Goal: Task Accomplishment & Management: Use online tool/utility

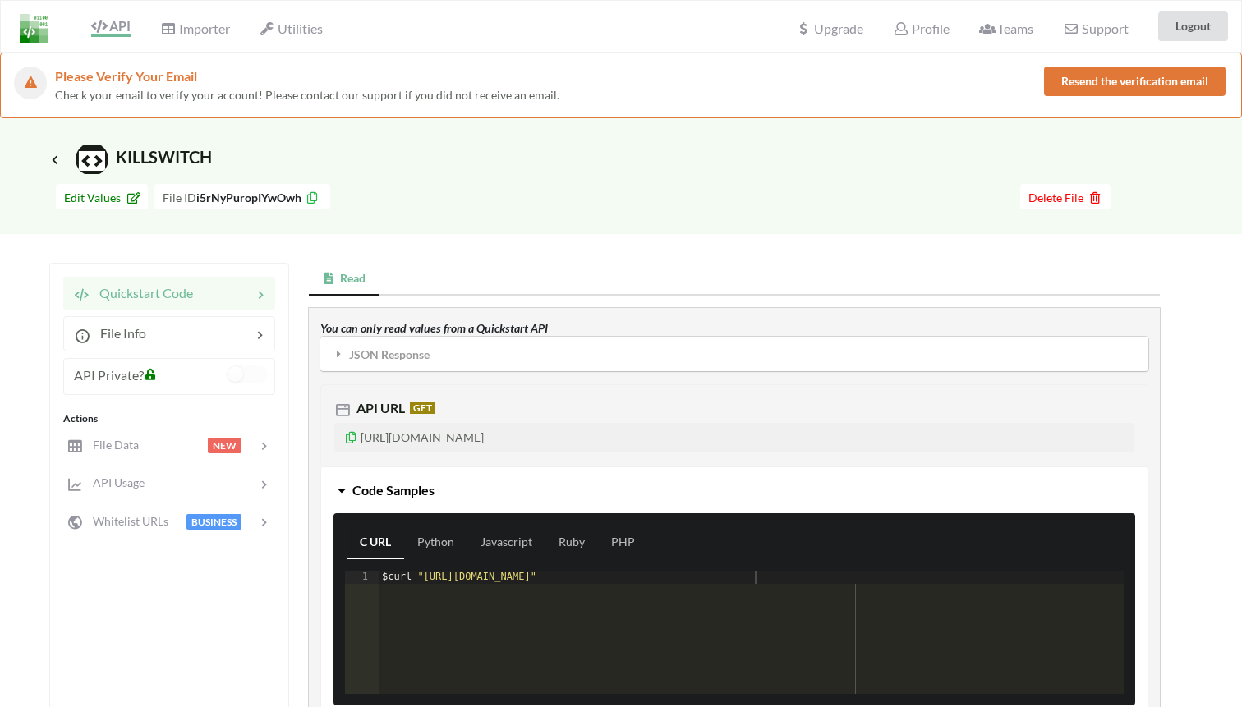
click at [1126, 79] on button "Resend the verification email" at bounding box center [1135, 82] width 182 height 30
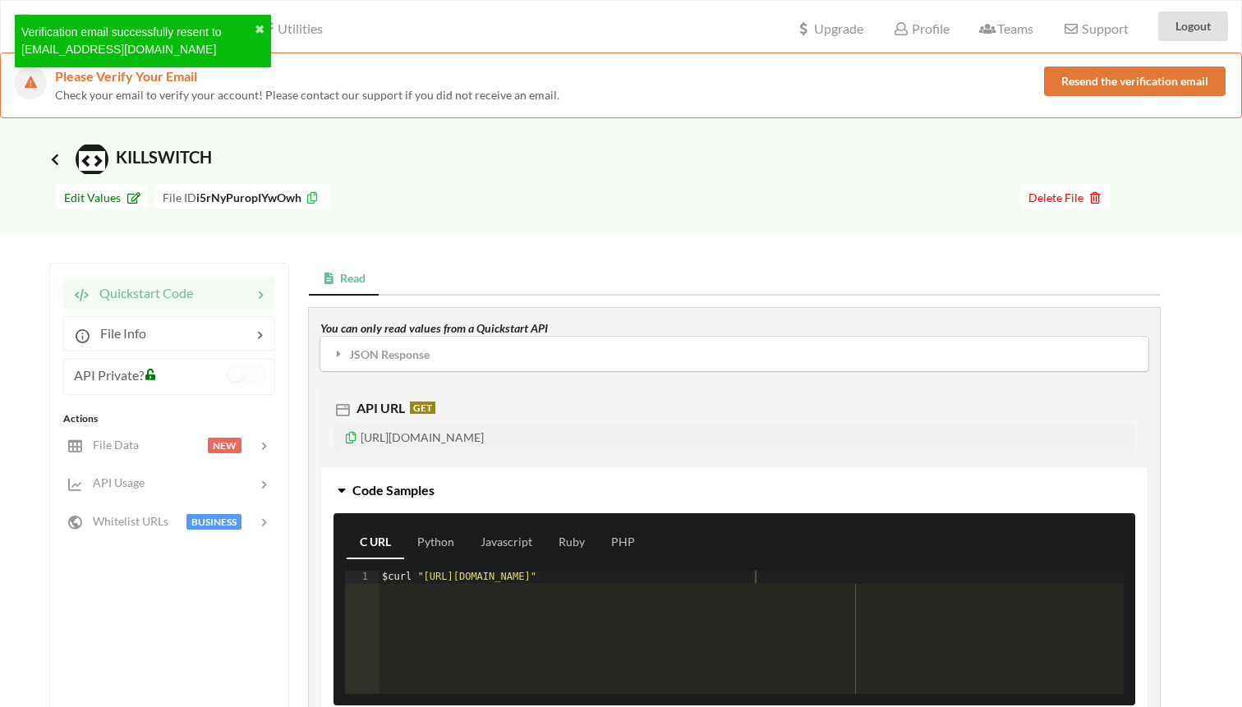
click at [49, 159] on icon at bounding box center [55, 159] width 15 height 13
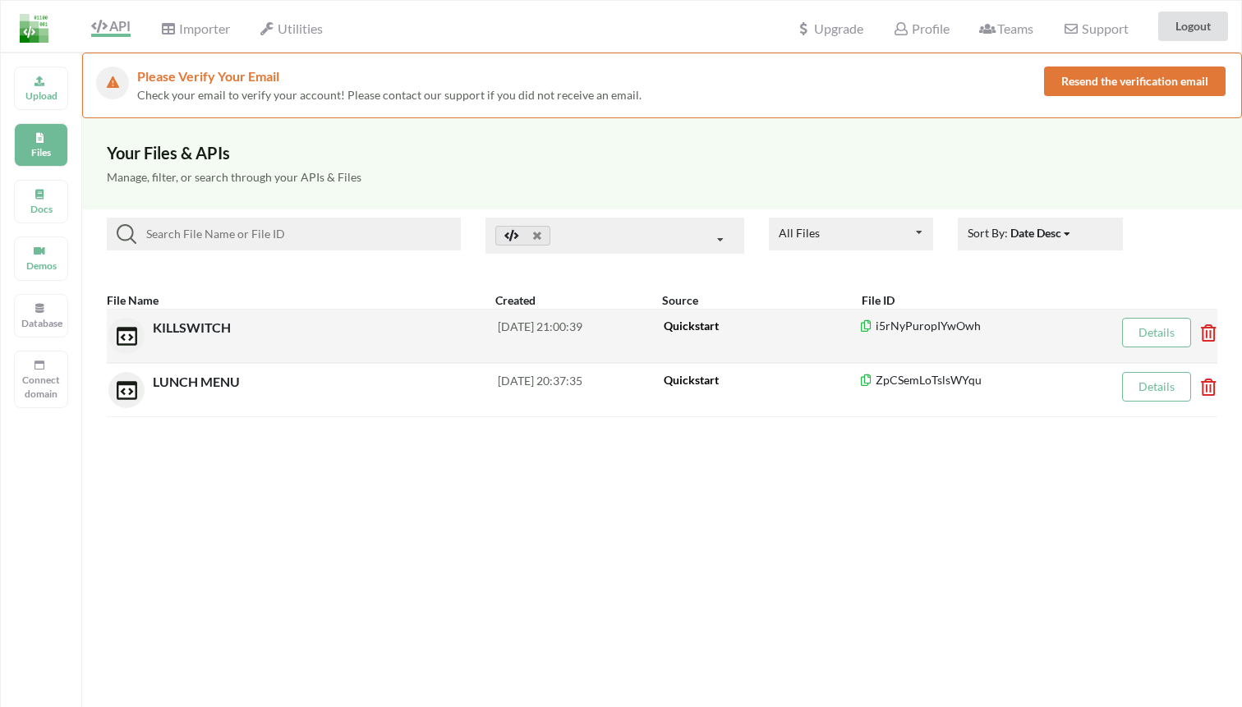
click at [205, 322] on span "KILLSWITCH" at bounding box center [193, 328] width 81 height 16
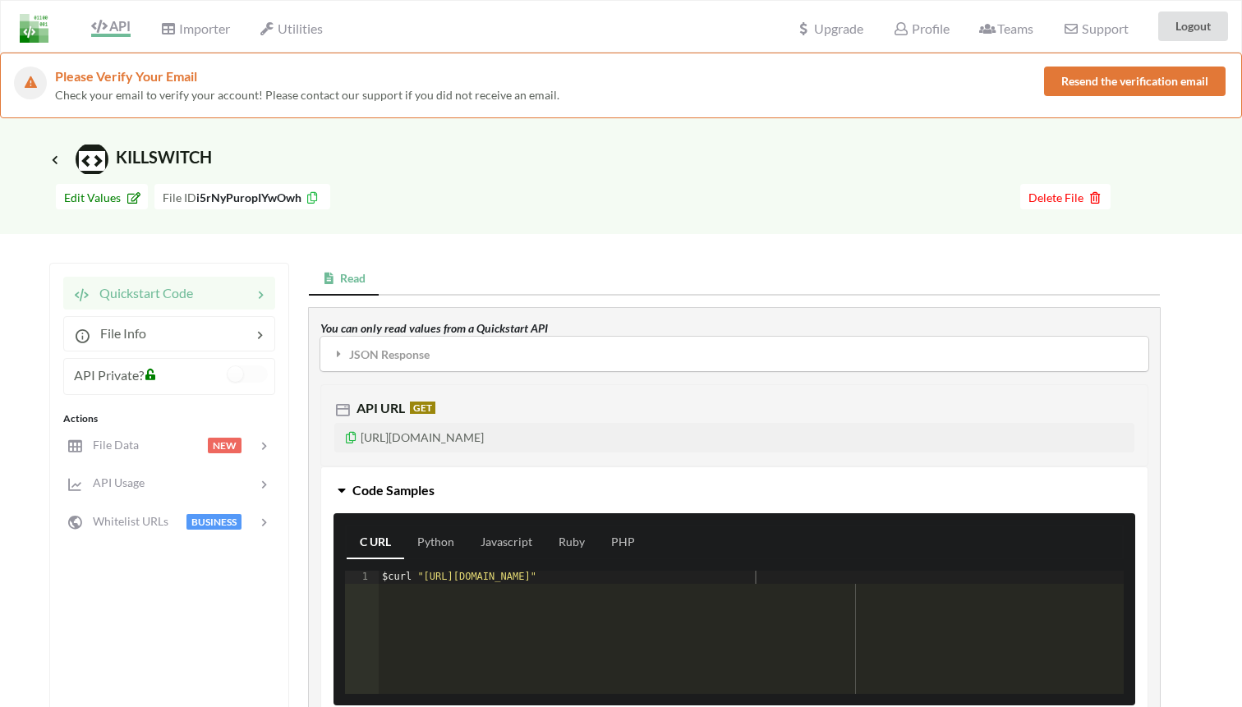
click at [346, 435] on icon at bounding box center [351, 436] width 14 height 12
click at [111, 191] on span "Edit Values" at bounding box center [102, 198] width 76 height 14
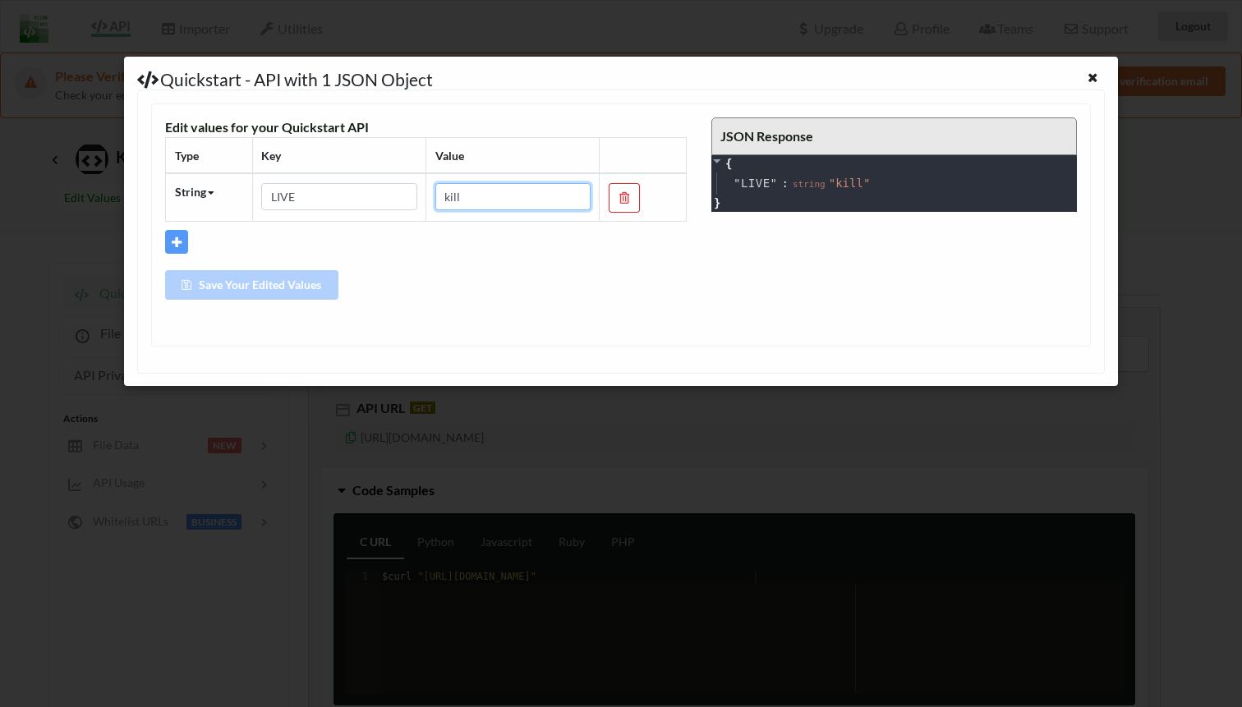
click at [512, 194] on input "kill" at bounding box center [512, 197] width 155 height 28
type input "LIVE"
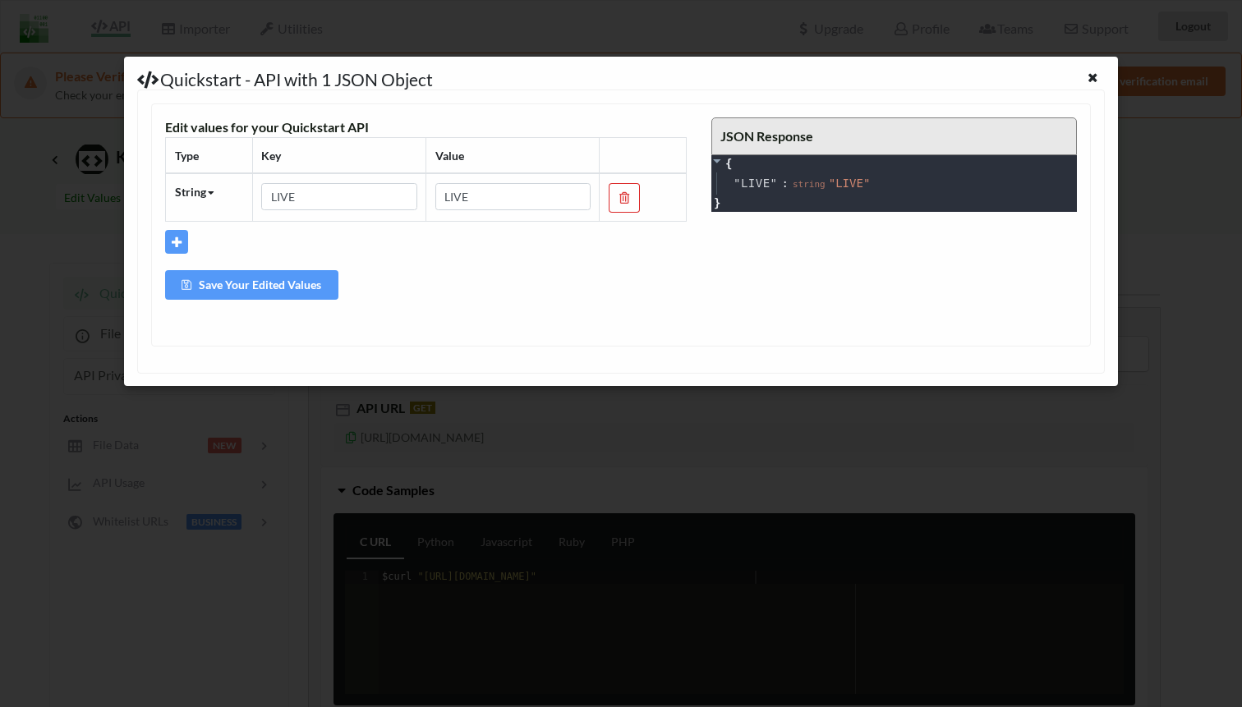
click at [261, 285] on button "Save Your Edited Values" at bounding box center [251, 285] width 173 height 30
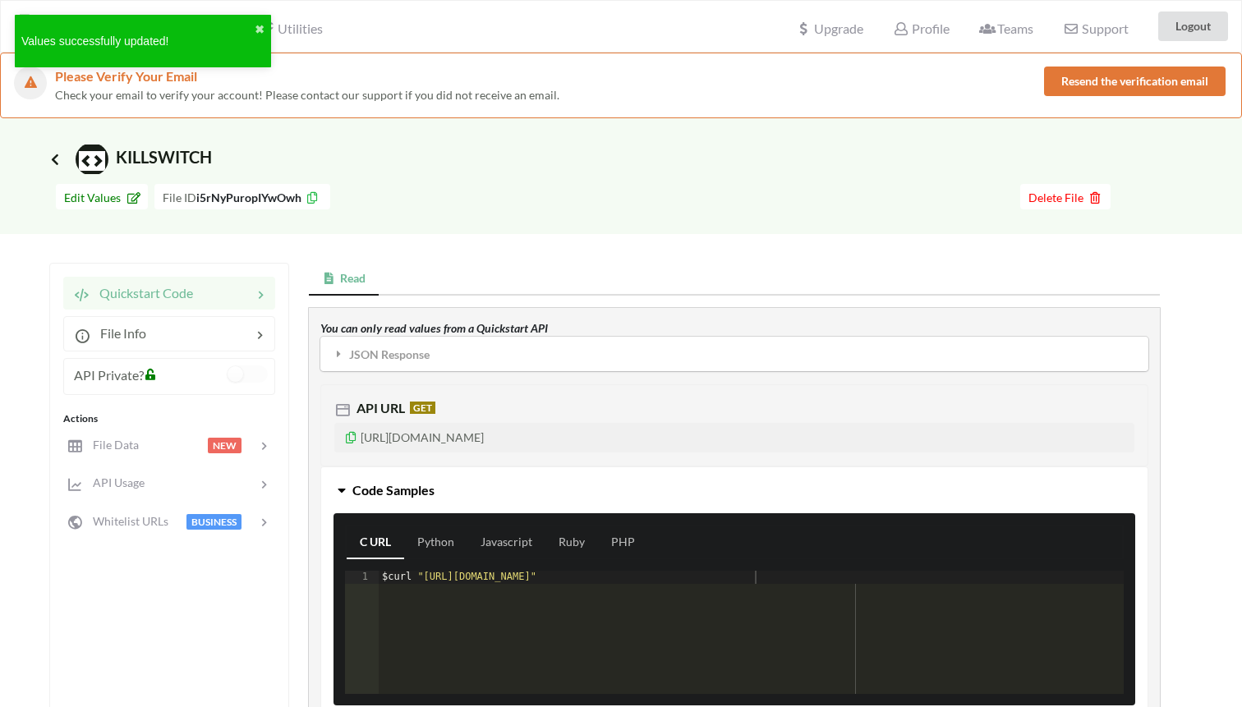
click at [58, 157] on icon at bounding box center [55, 159] width 15 height 13
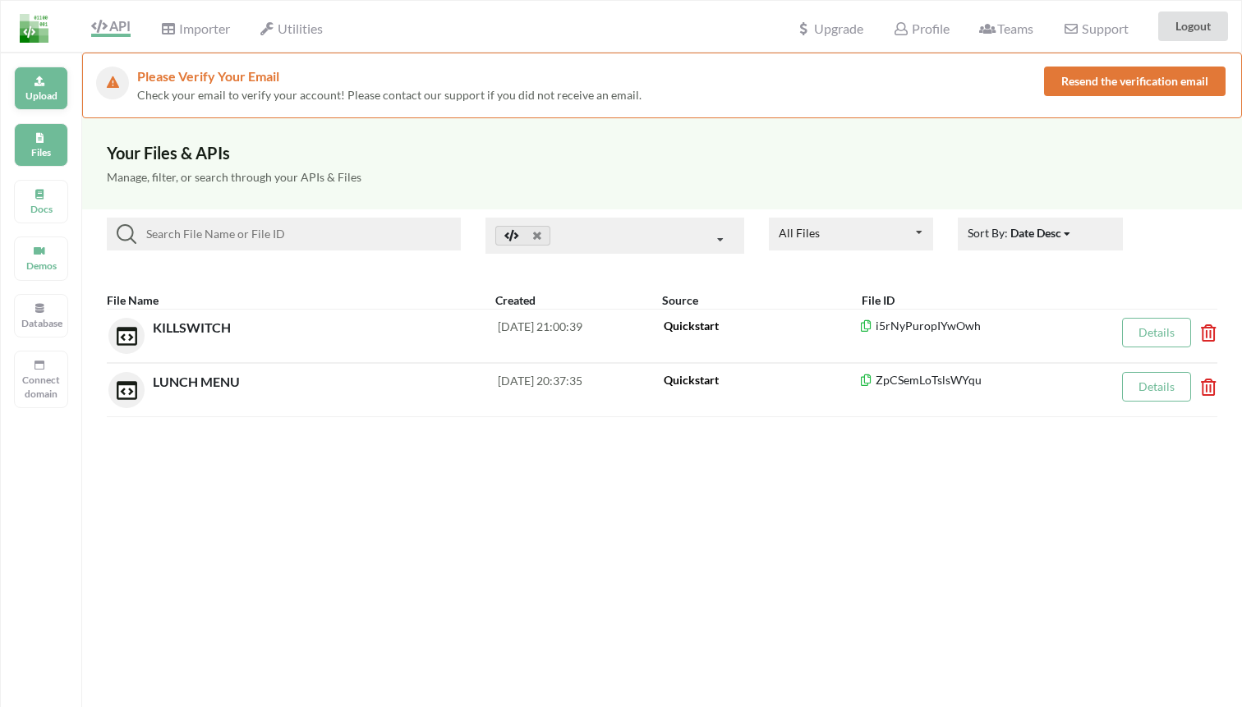
click at [39, 89] on p "Upload" at bounding box center [40, 96] width 39 height 14
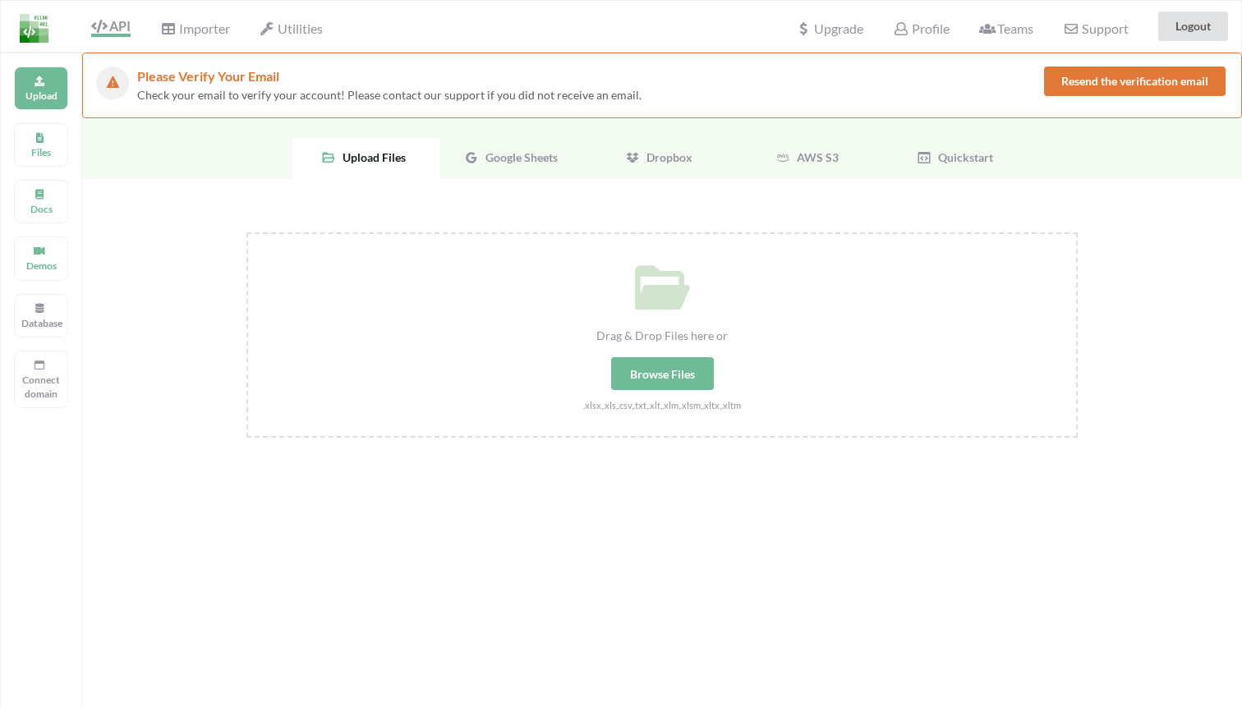
click at [499, 154] on span "Google Sheets" at bounding box center [518, 157] width 79 height 14
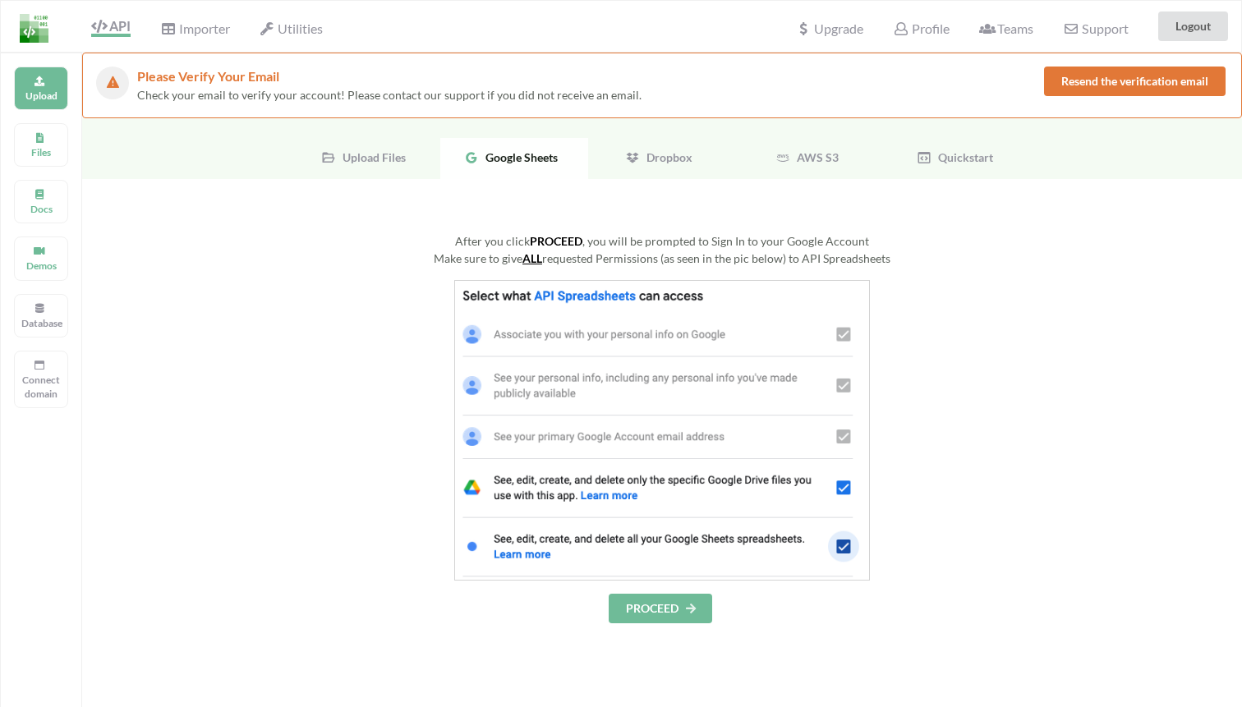
click at [656, 597] on button "PROCEED" at bounding box center [661, 609] width 104 height 30
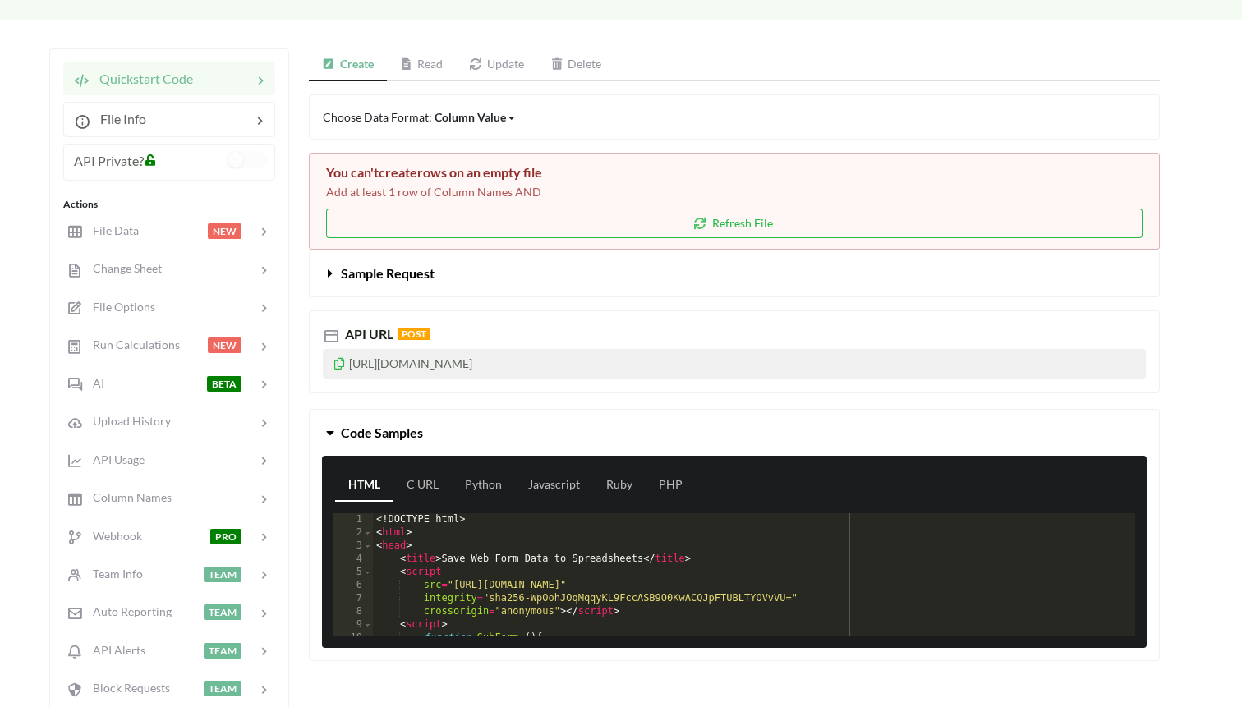
scroll to position [217, 0]
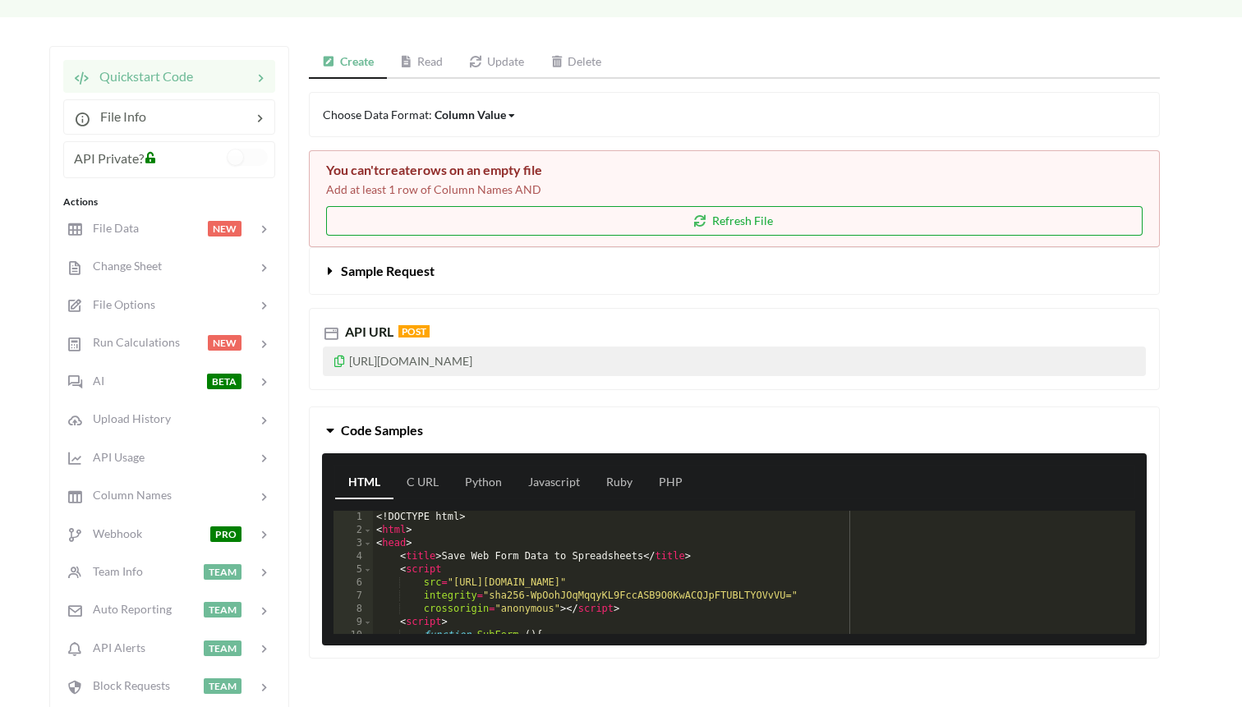
click at [523, 223] on button "Refresh File" at bounding box center [734, 221] width 817 height 30
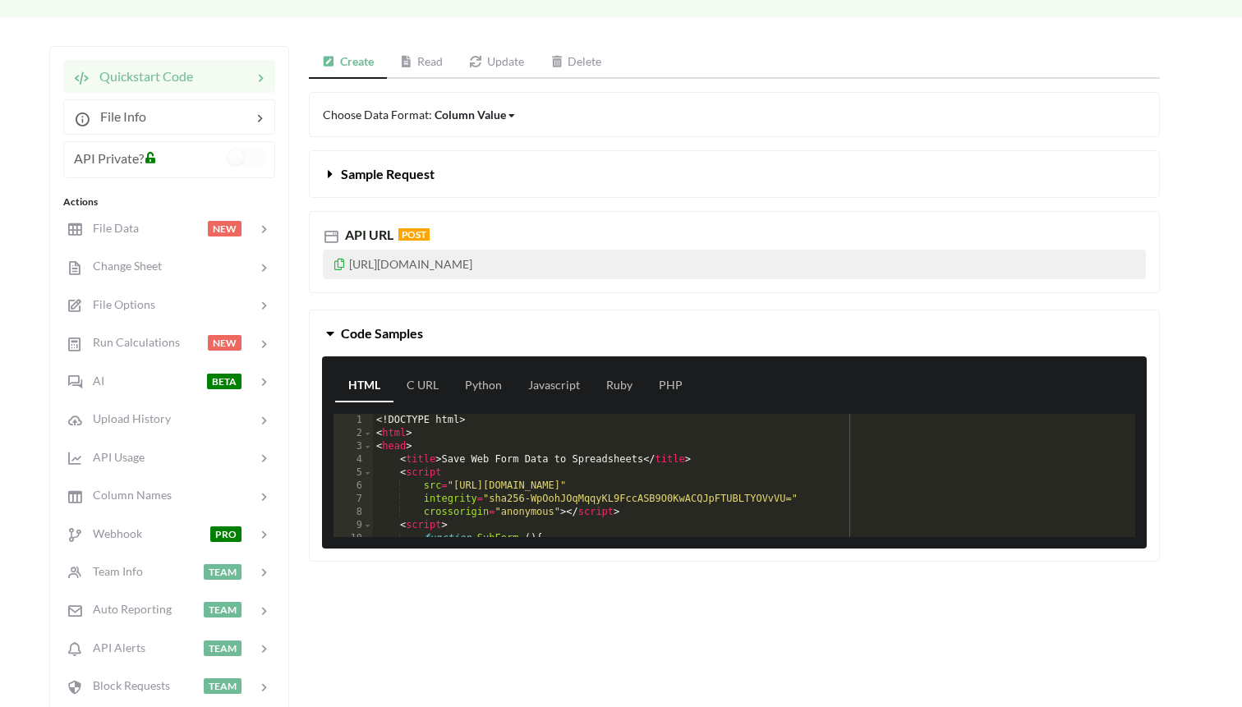
click at [340, 262] on icon at bounding box center [340, 262] width 14 height 12
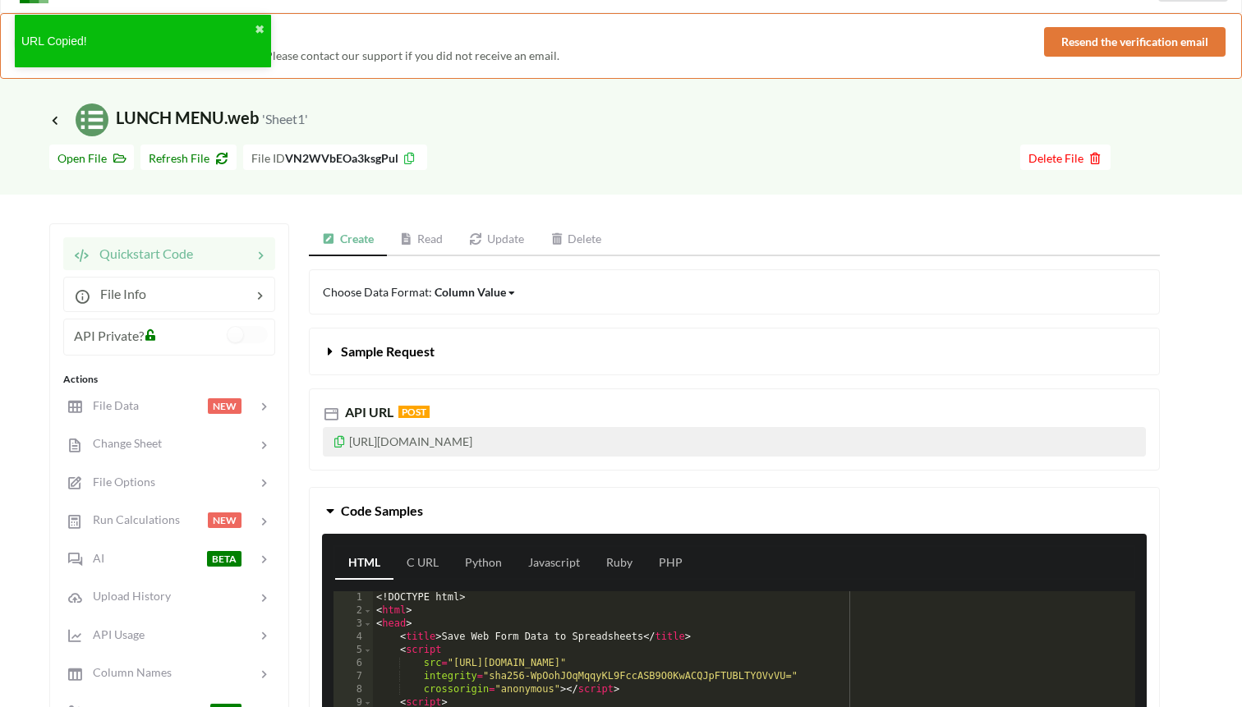
scroll to position [33, 0]
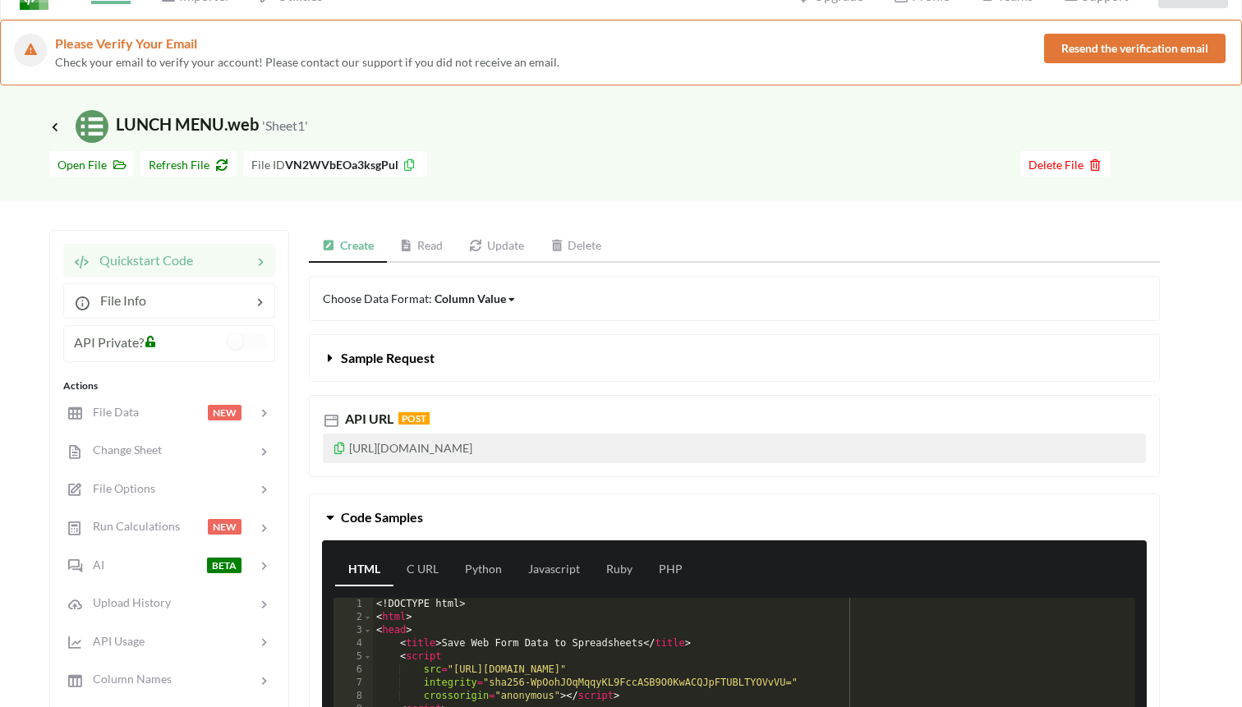
click at [432, 255] on link "Read" at bounding box center [422, 246] width 70 height 33
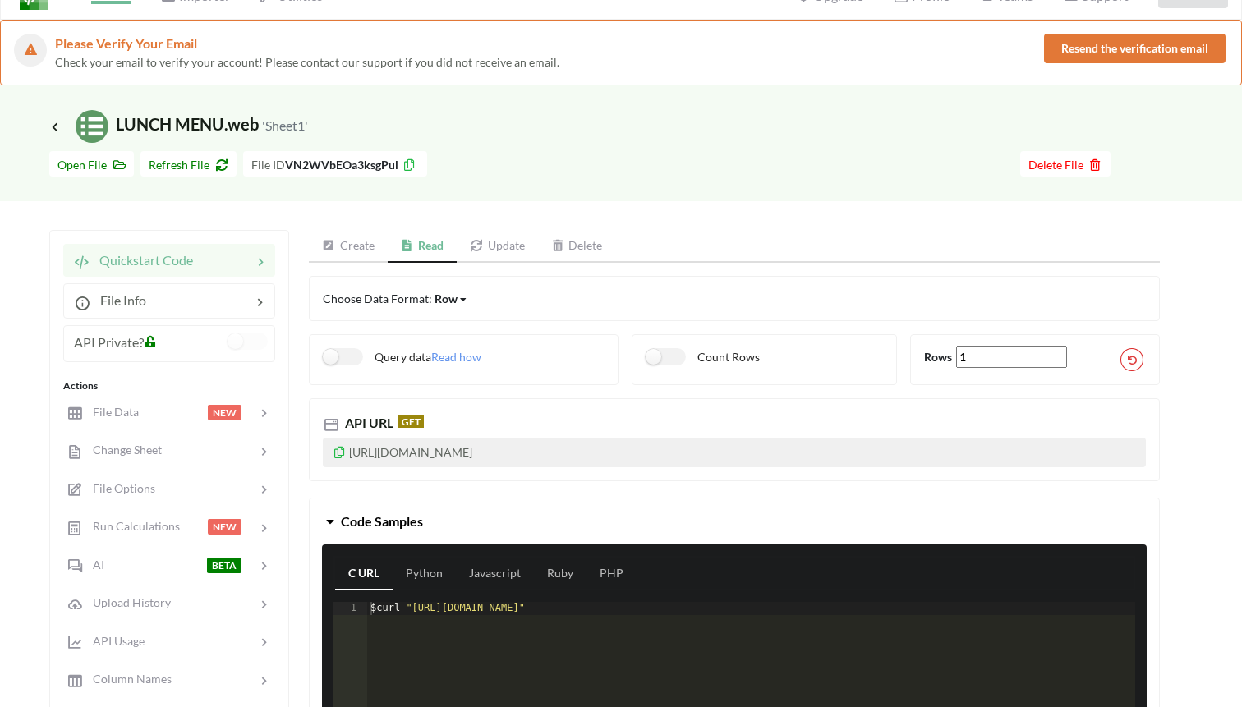
click at [509, 242] on link "Update" at bounding box center [497, 246] width 81 height 33
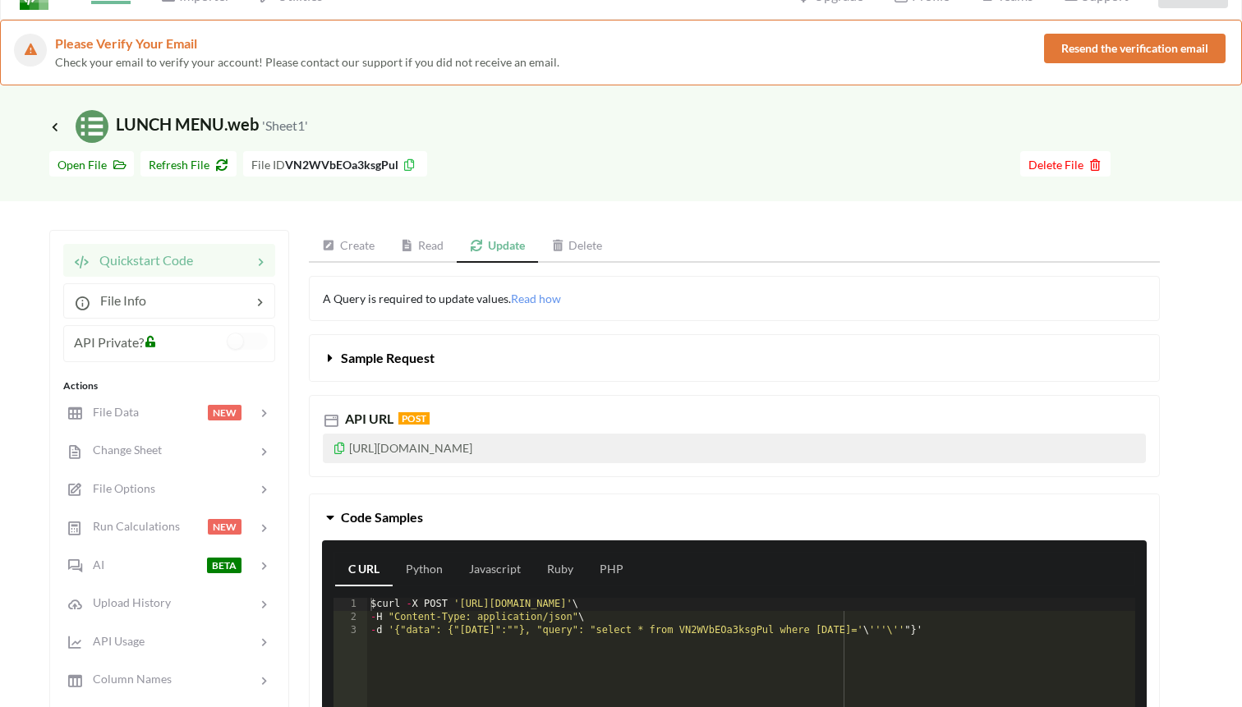
click at [423, 241] on link "Read" at bounding box center [423, 246] width 70 height 33
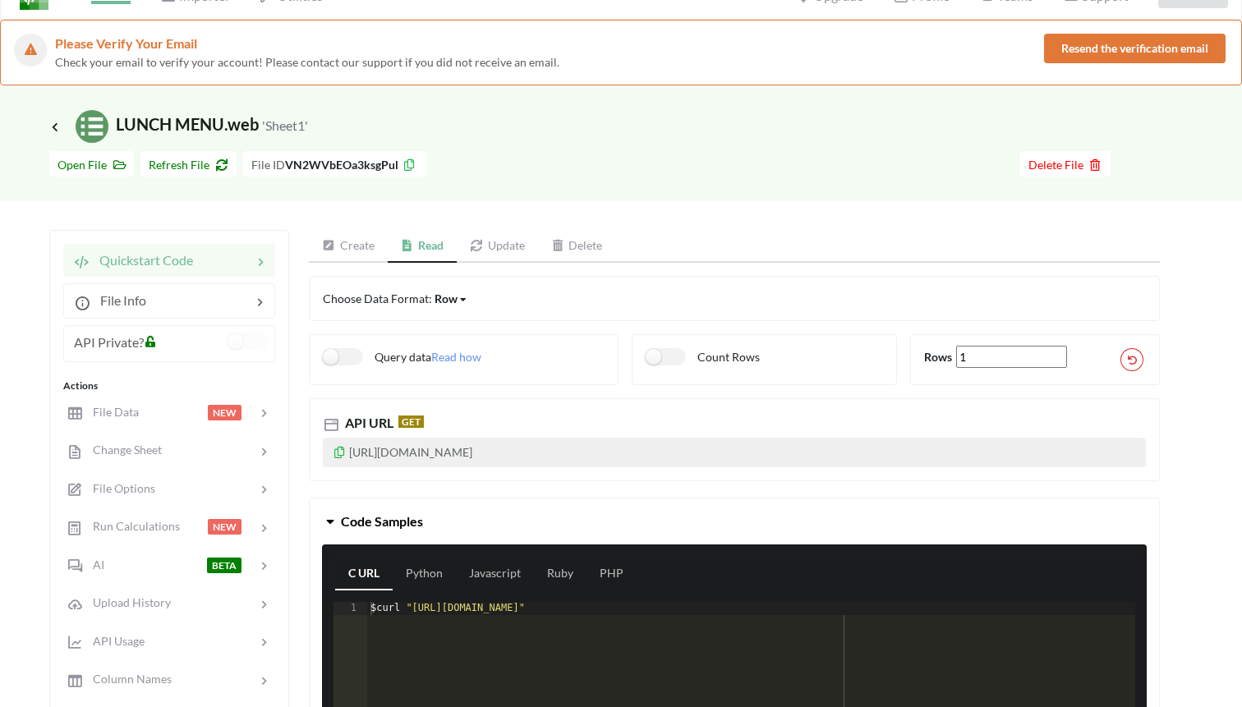
click at [348, 258] on link "Create" at bounding box center [348, 246] width 79 height 33
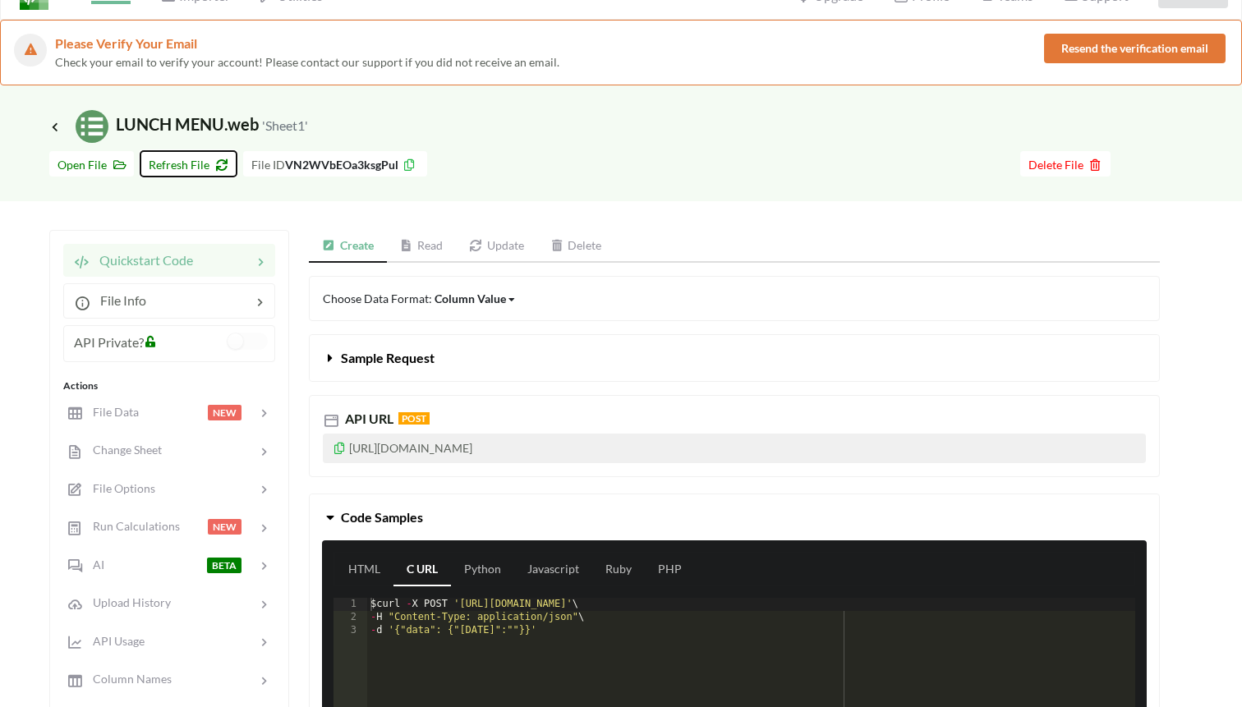
click at [199, 158] on span "Refresh File" at bounding box center [189, 165] width 80 height 14
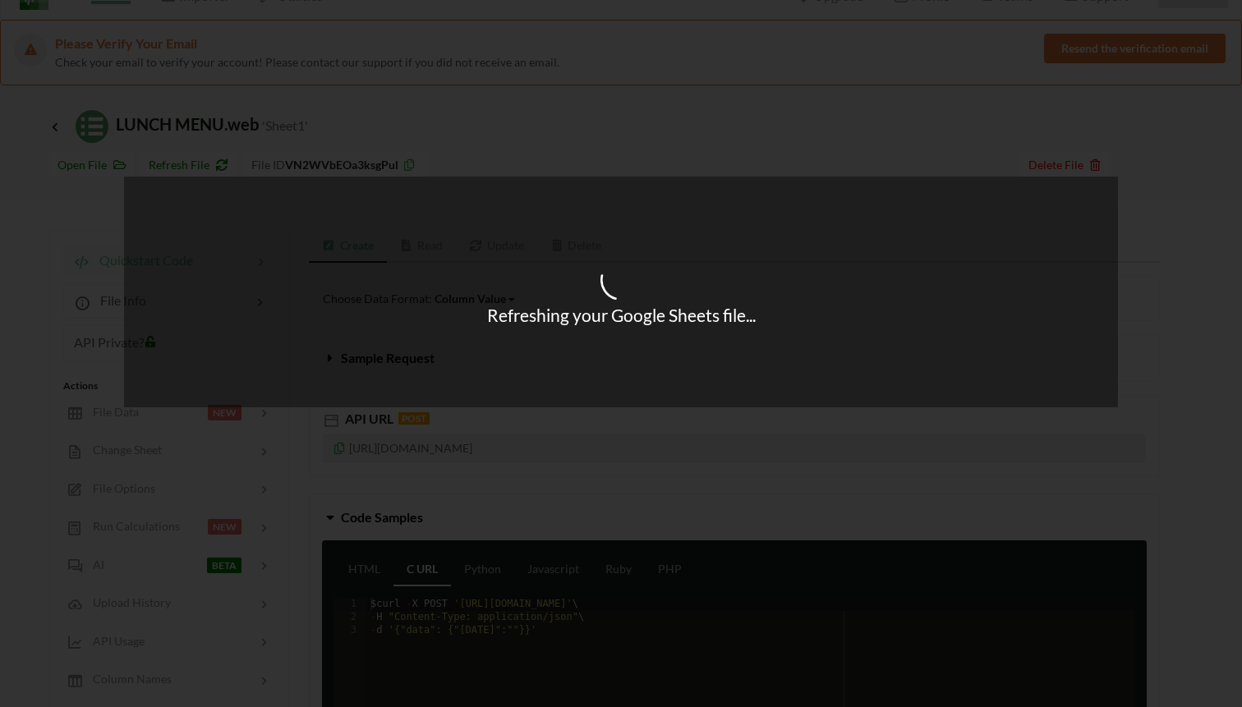
click at [47, 126] on div "Refreshing your Google Sheets file..." at bounding box center [621, 353] width 1242 height 707
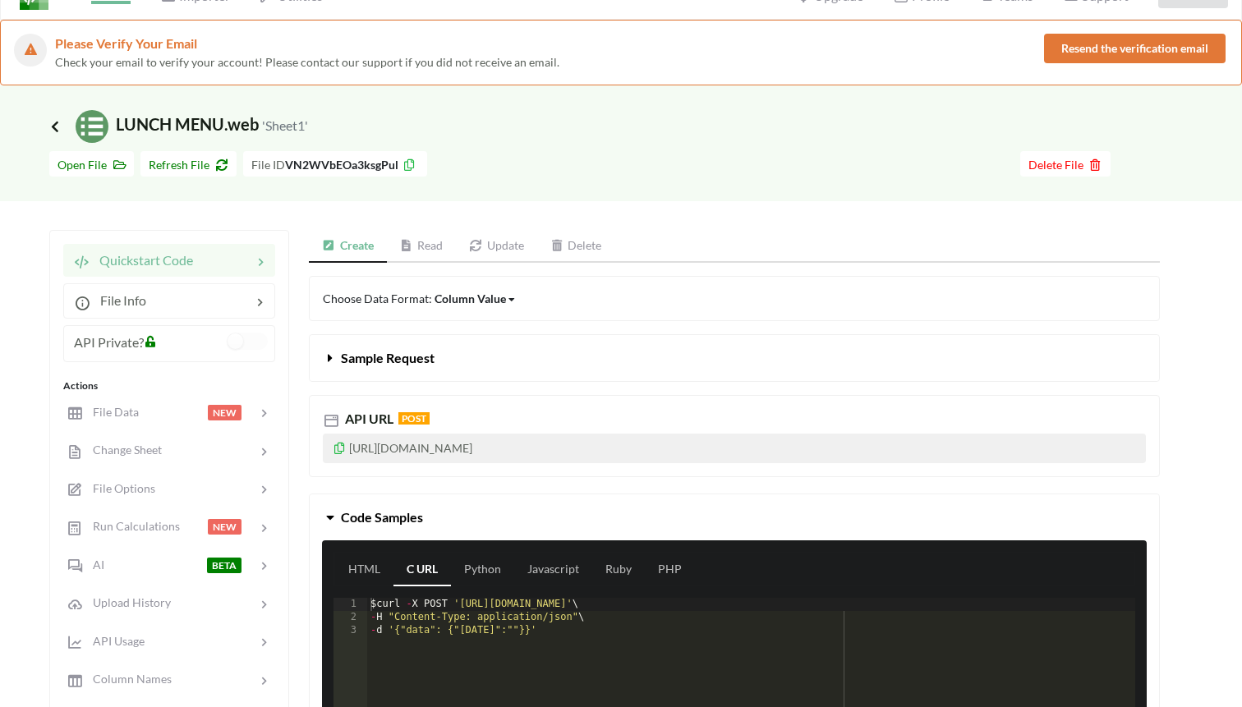
click at [56, 123] on icon at bounding box center [55, 126] width 15 height 13
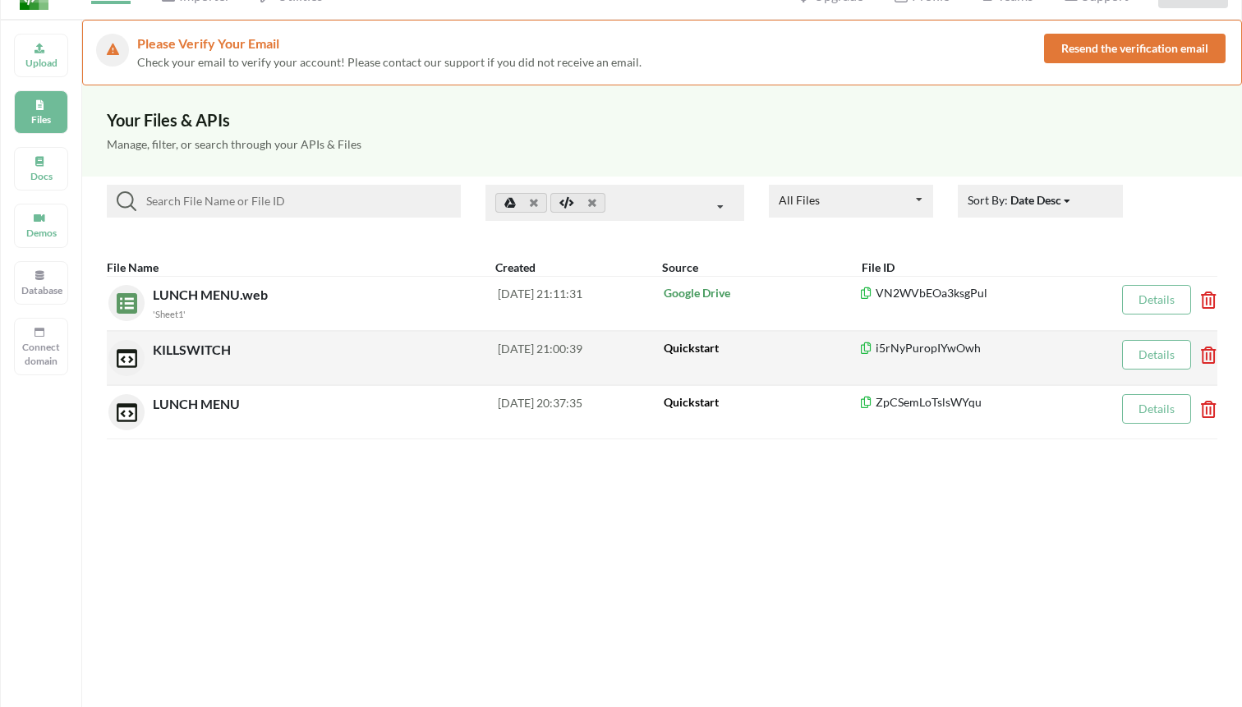
click at [200, 360] on div "KILLSWITCH" at bounding box center [325, 358] width 345 height 36
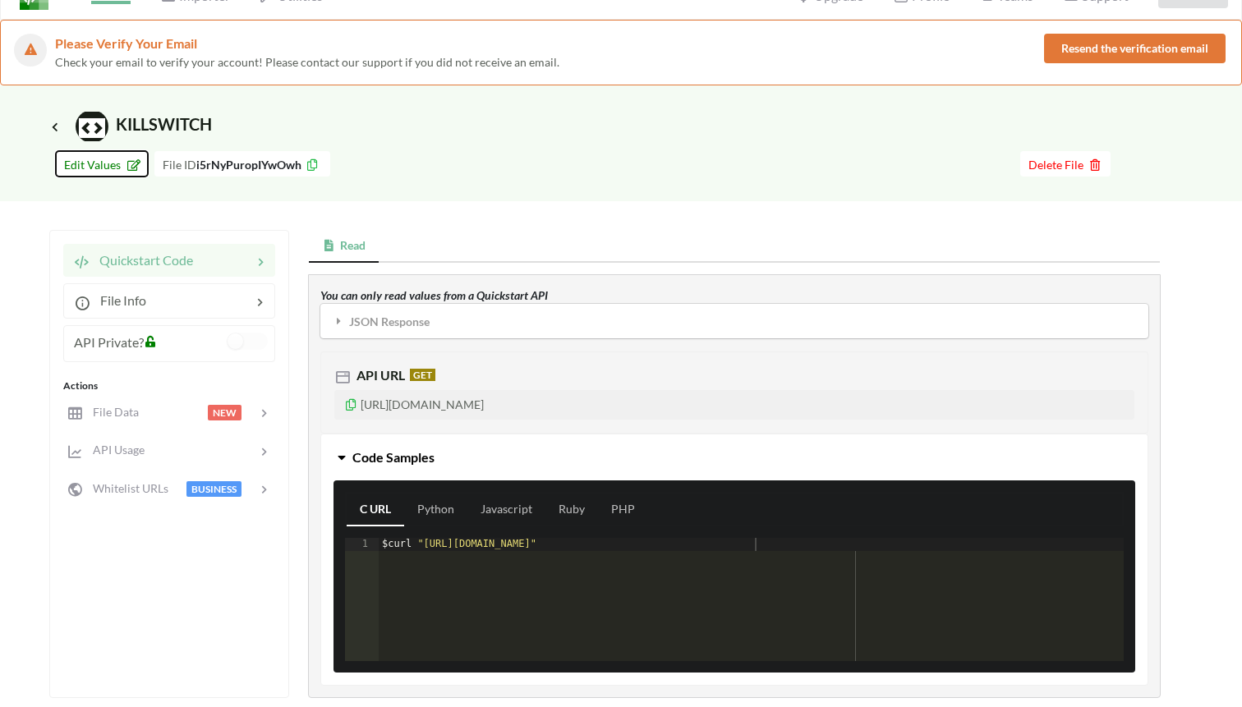
click at [112, 163] on span "Edit Values" at bounding box center [102, 165] width 76 height 14
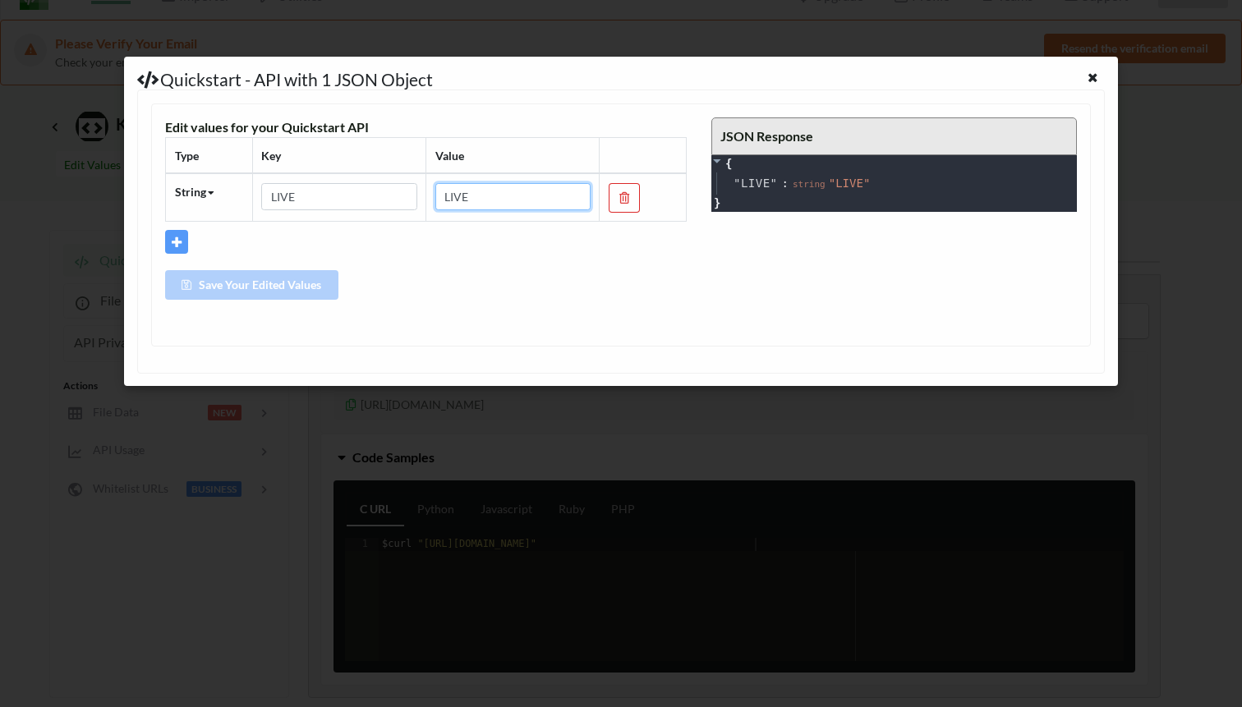
click at [498, 200] on input "LIVE" at bounding box center [512, 197] width 155 height 28
type input "L"
type input "j"
type input "kill"
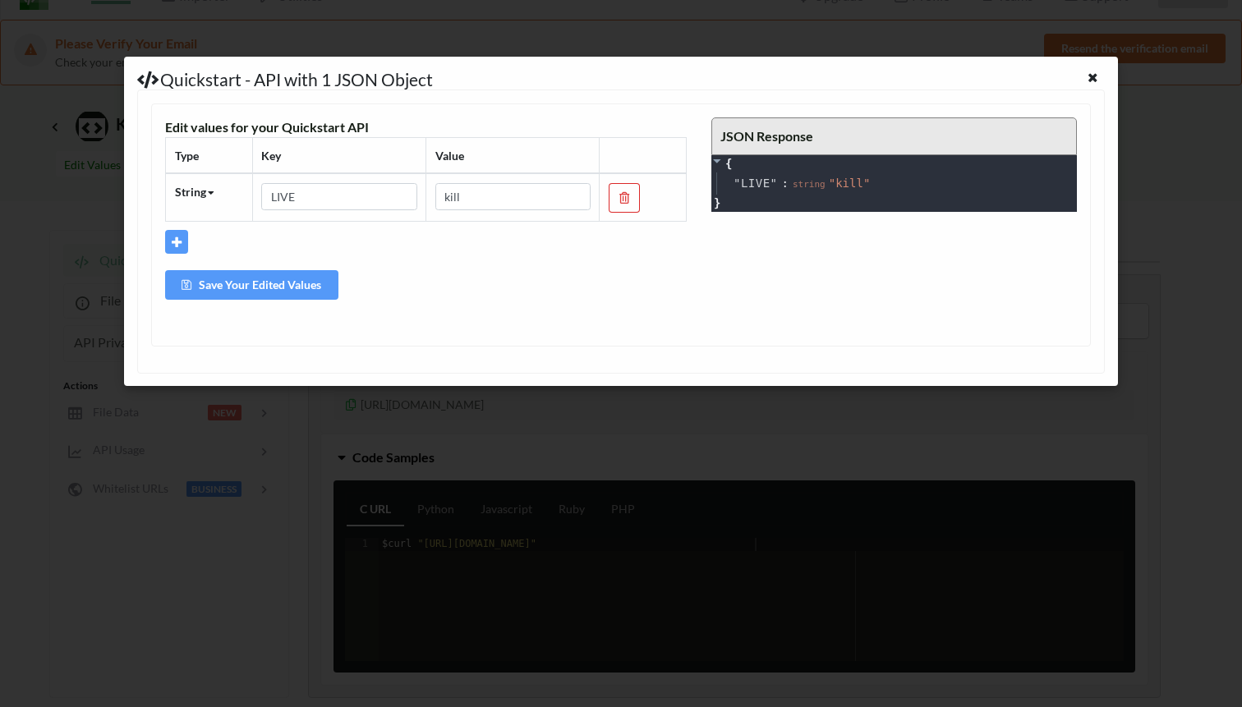
click at [276, 295] on button "Save Your Edited Values" at bounding box center [251, 285] width 173 height 30
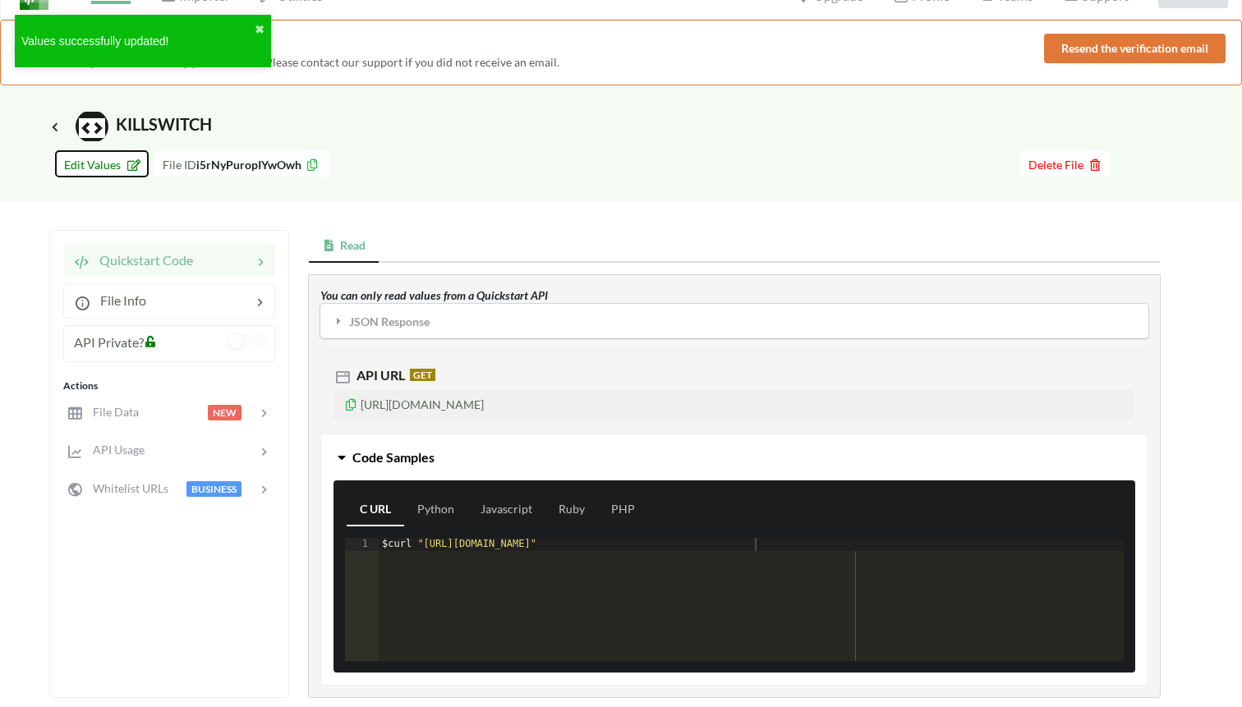
click at [118, 167] on span "Edit Values" at bounding box center [102, 165] width 76 height 14
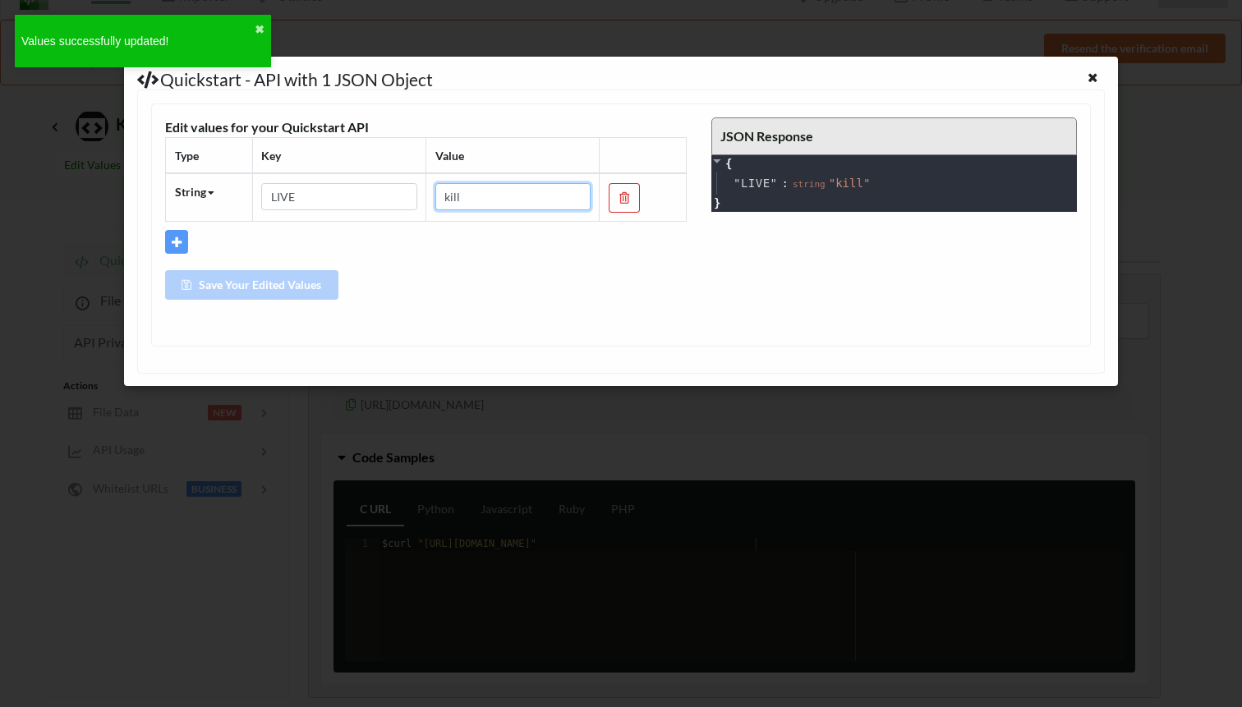
click at [506, 200] on input "kill" at bounding box center [512, 197] width 155 height 28
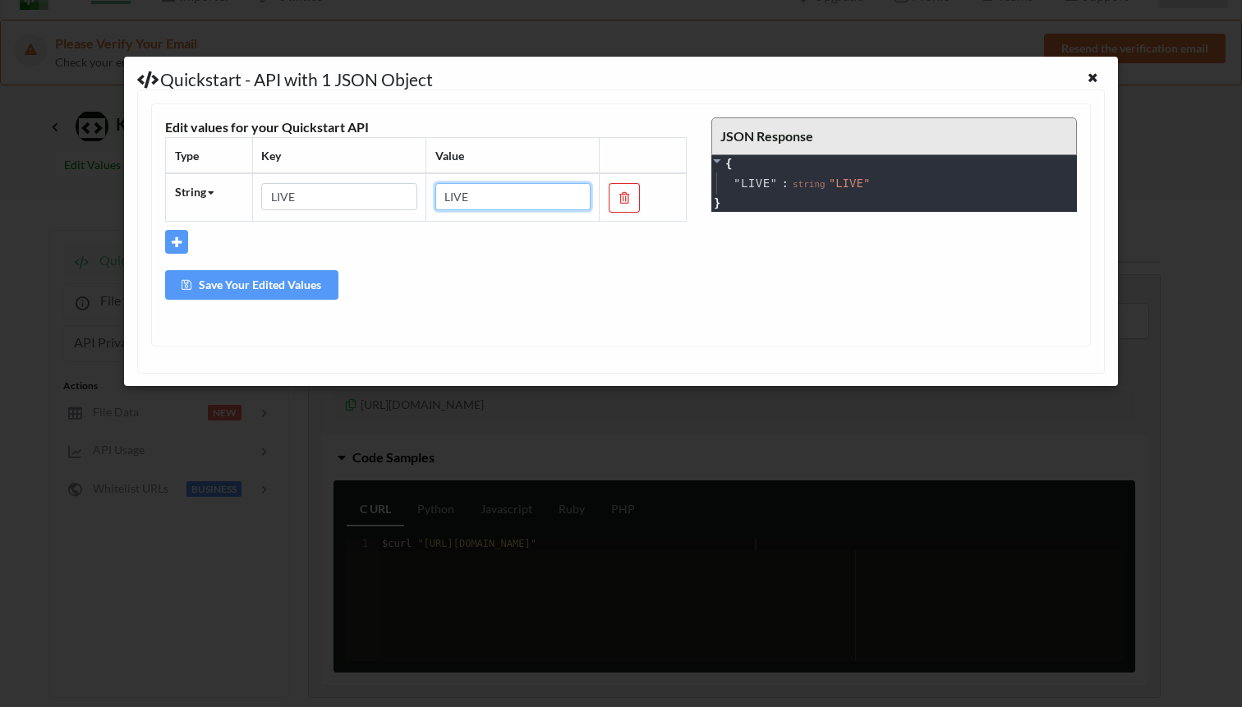
type input "LIVE"
click at [270, 278] on button "Save Your Edited Values" at bounding box center [251, 285] width 173 height 30
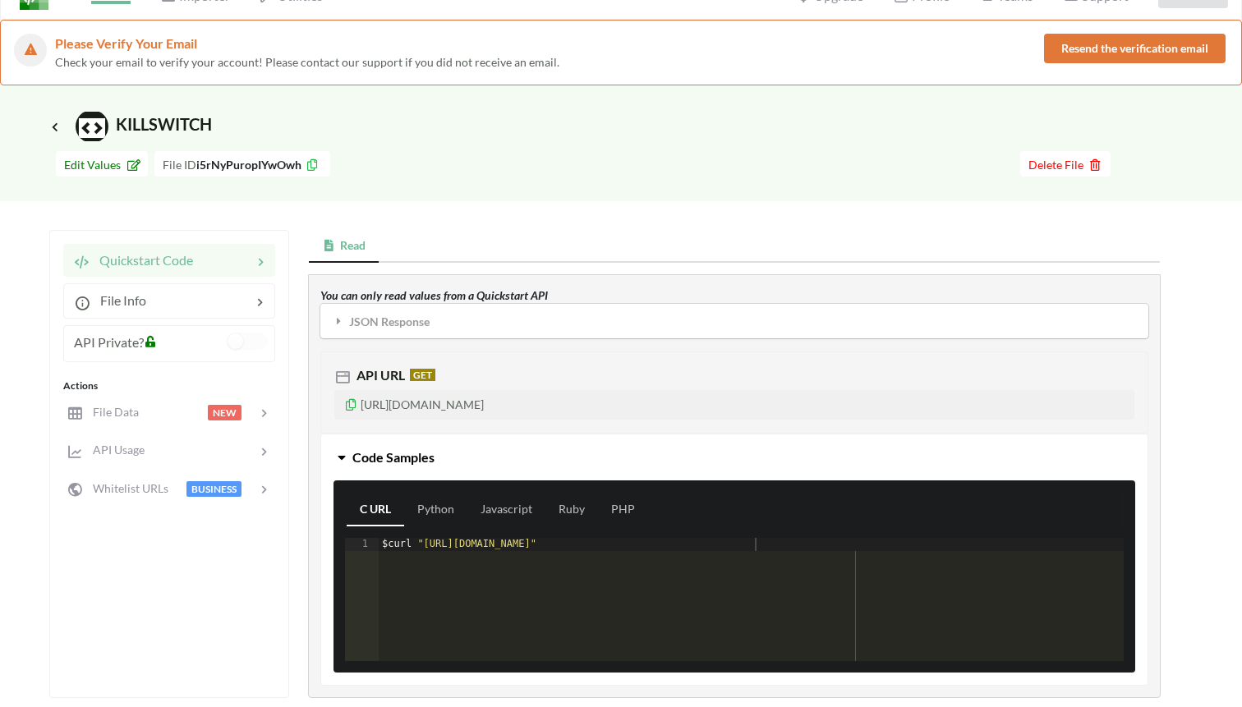
click at [350, 407] on icon at bounding box center [351, 403] width 14 height 12
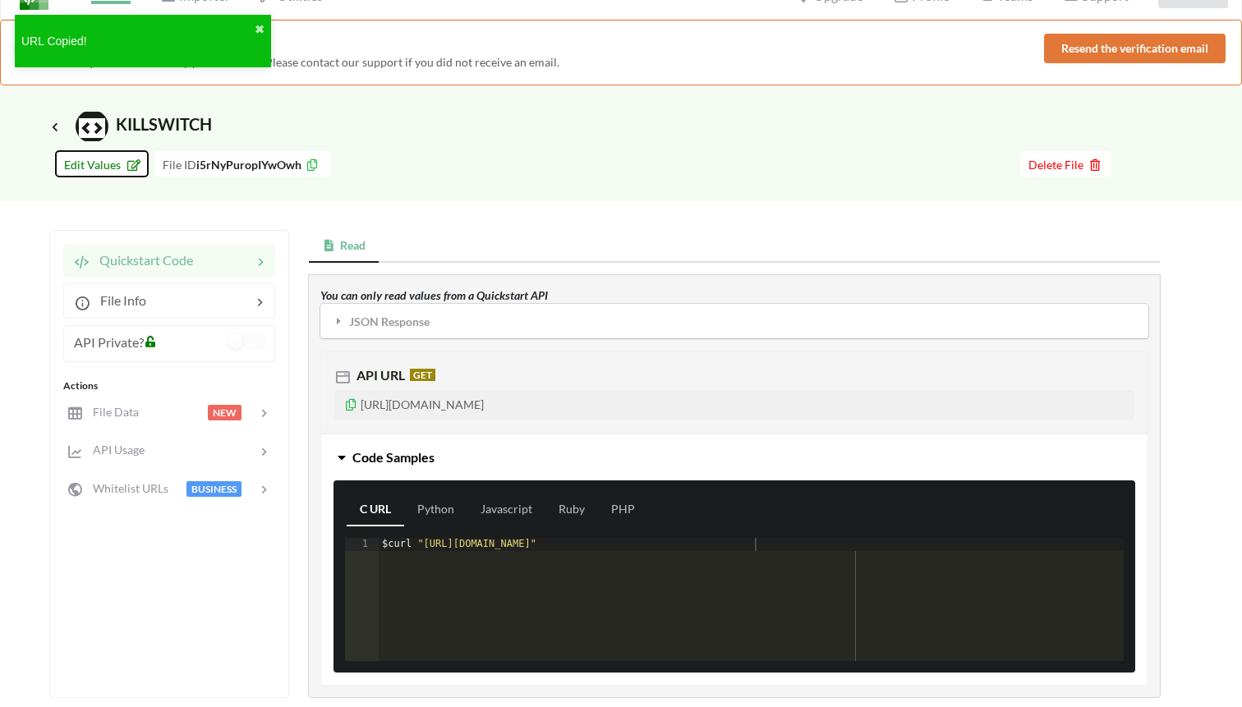
click at [113, 165] on span "Edit Values" at bounding box center [102, 165] width 76 height 14
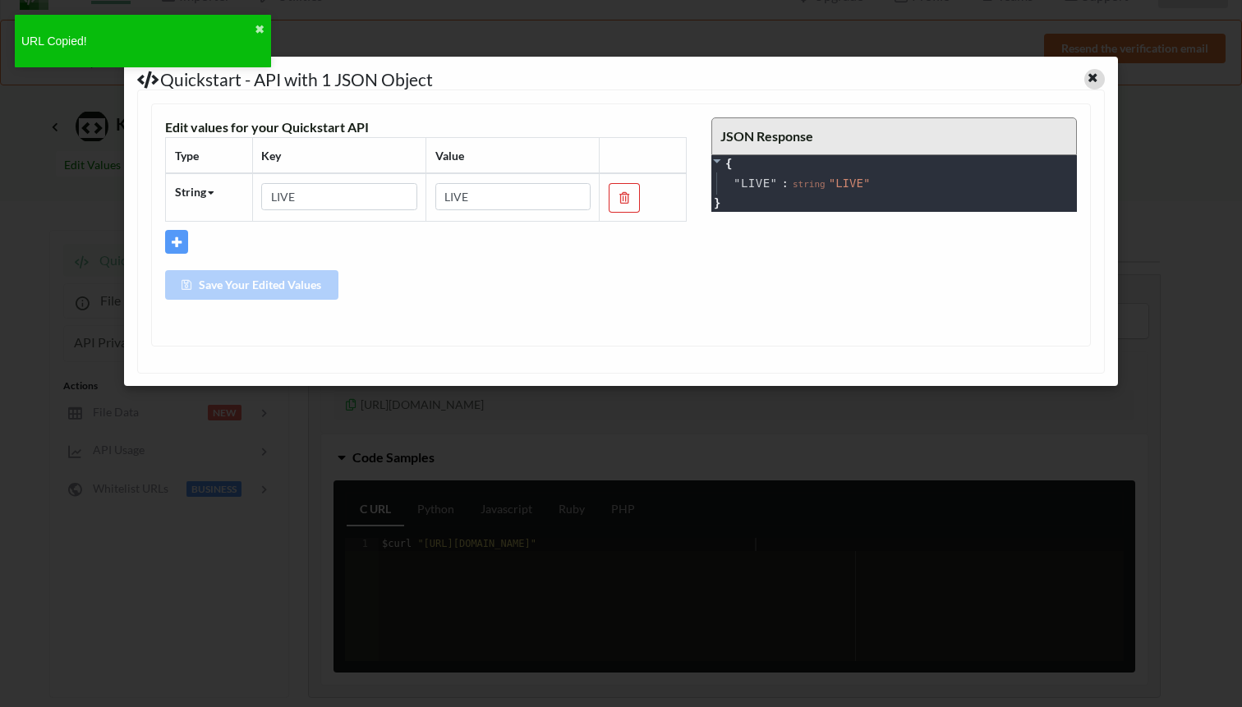
click at [1093, 73] on icon at bounding box center [1093, 76] width 14 height 12
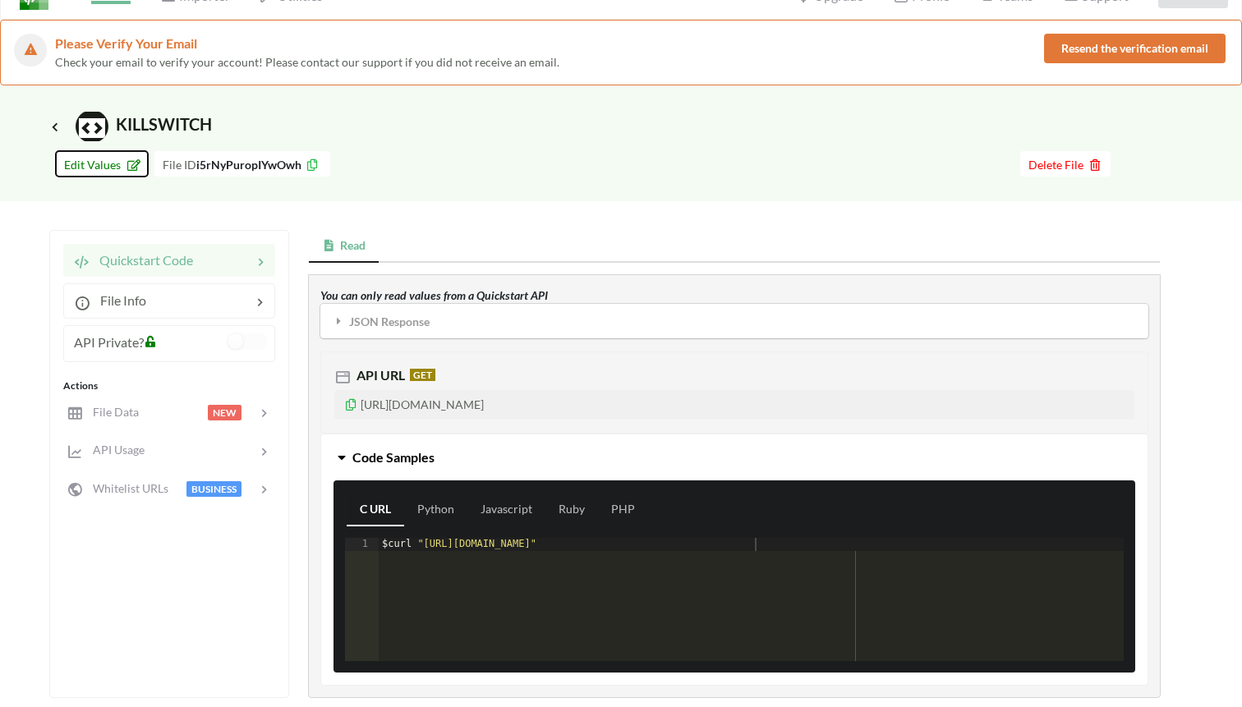
click at [121, 163] on span "Edit Values" at bounding box center [102, 165] width 76 height 14
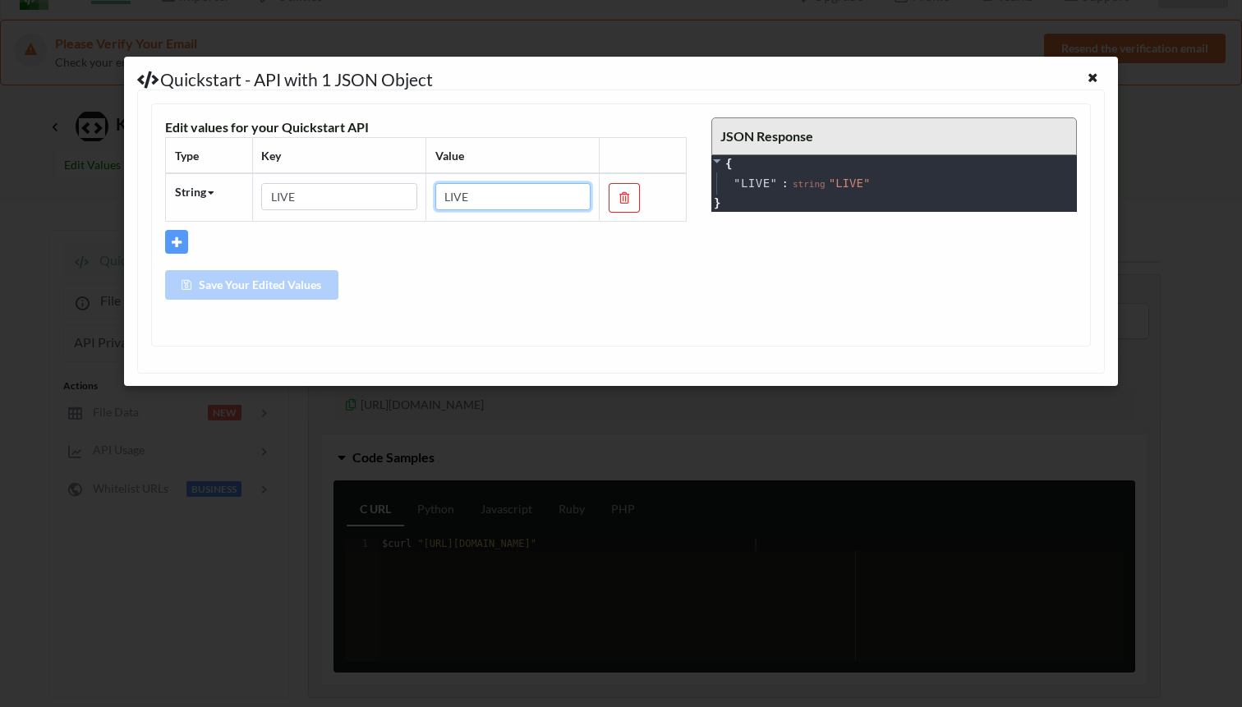
click at [504, 196] on input "LIVE" at bounding box center [512, 197] width 155 height 28
type input "KILL"
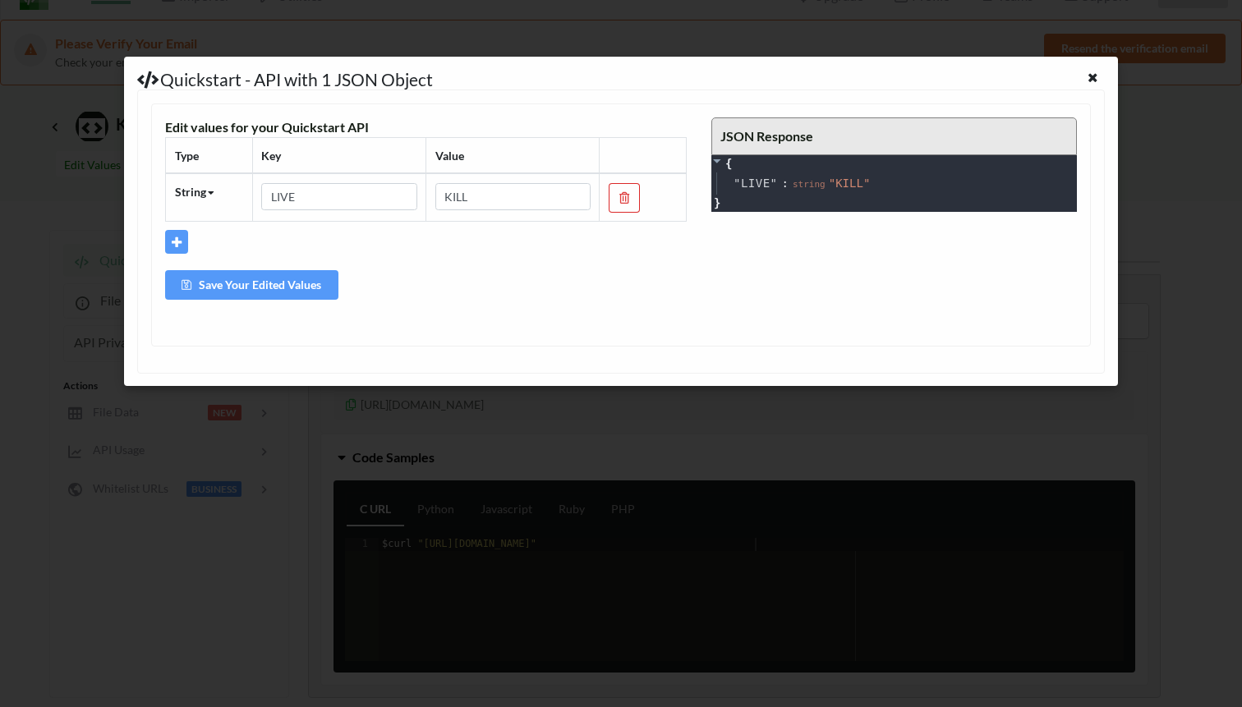
click at [236, 297] on button "Save Your Edited Values" at bounding box center [251, 285] width 173 height 30
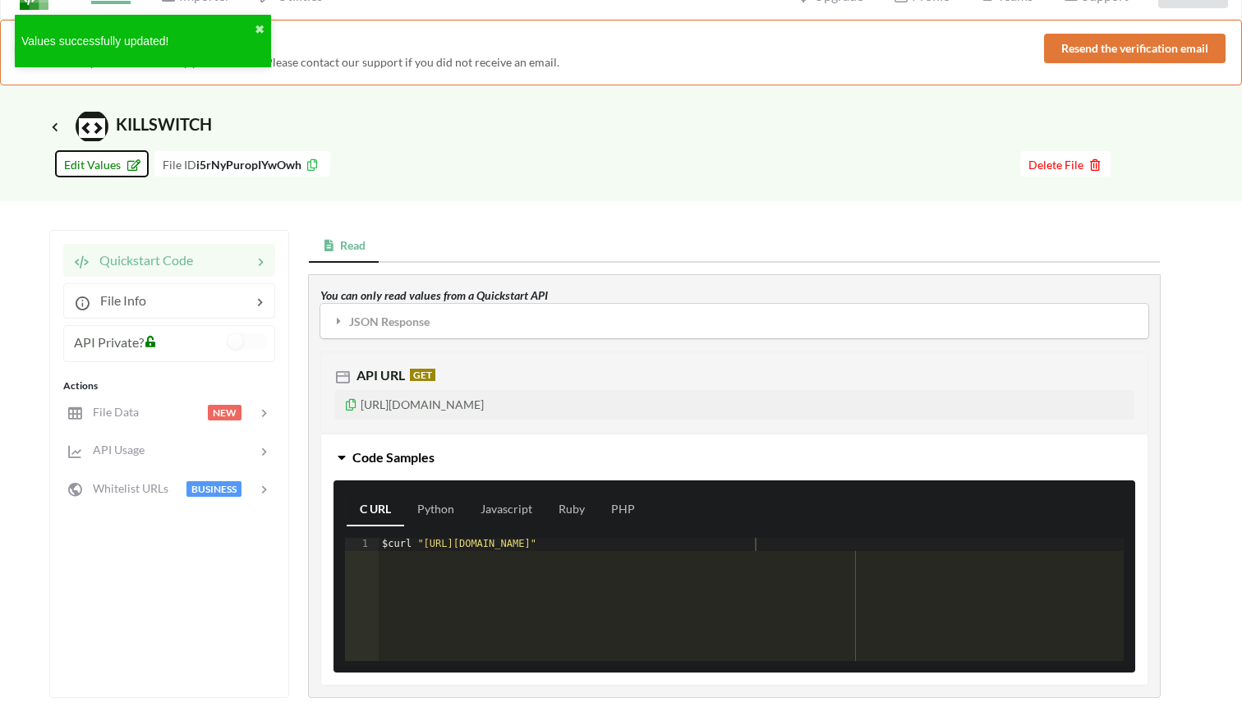
click at [113, 163] on span "Edit Values" at bounding box center [102, 165] width 76 height 14
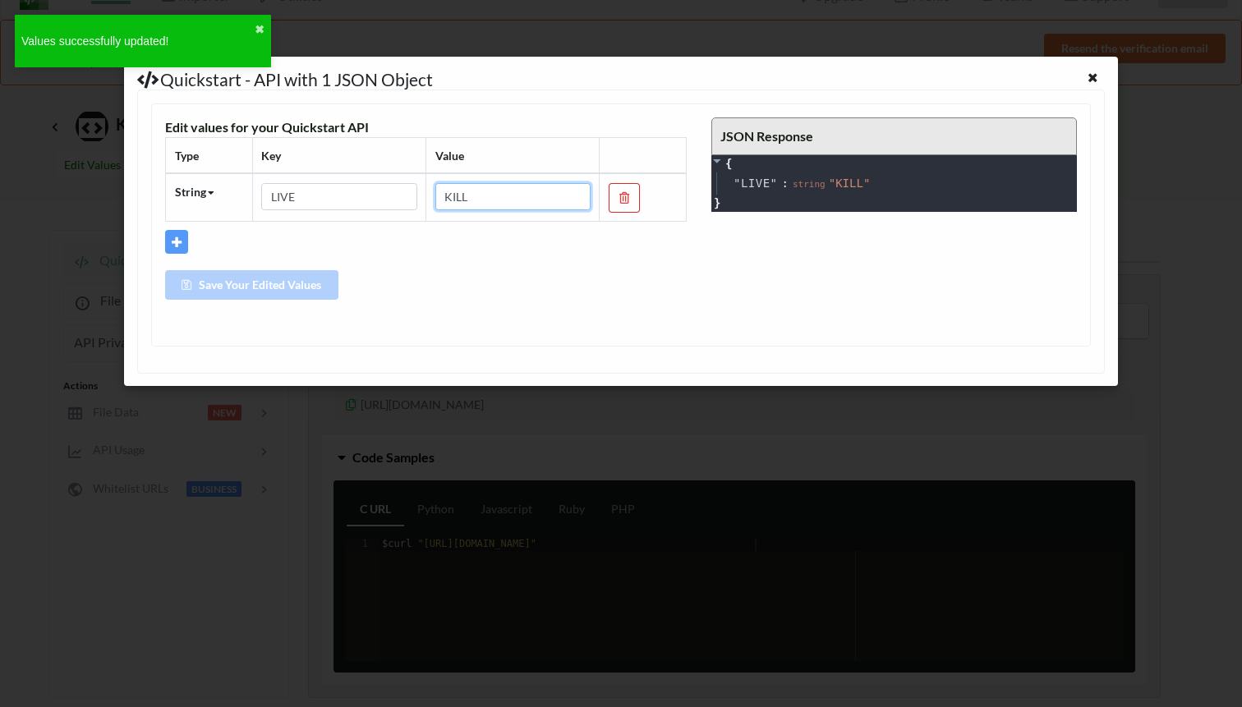
click at [549, 205] on input "KILL" at bounding box center [512, 197] width 155 height 28
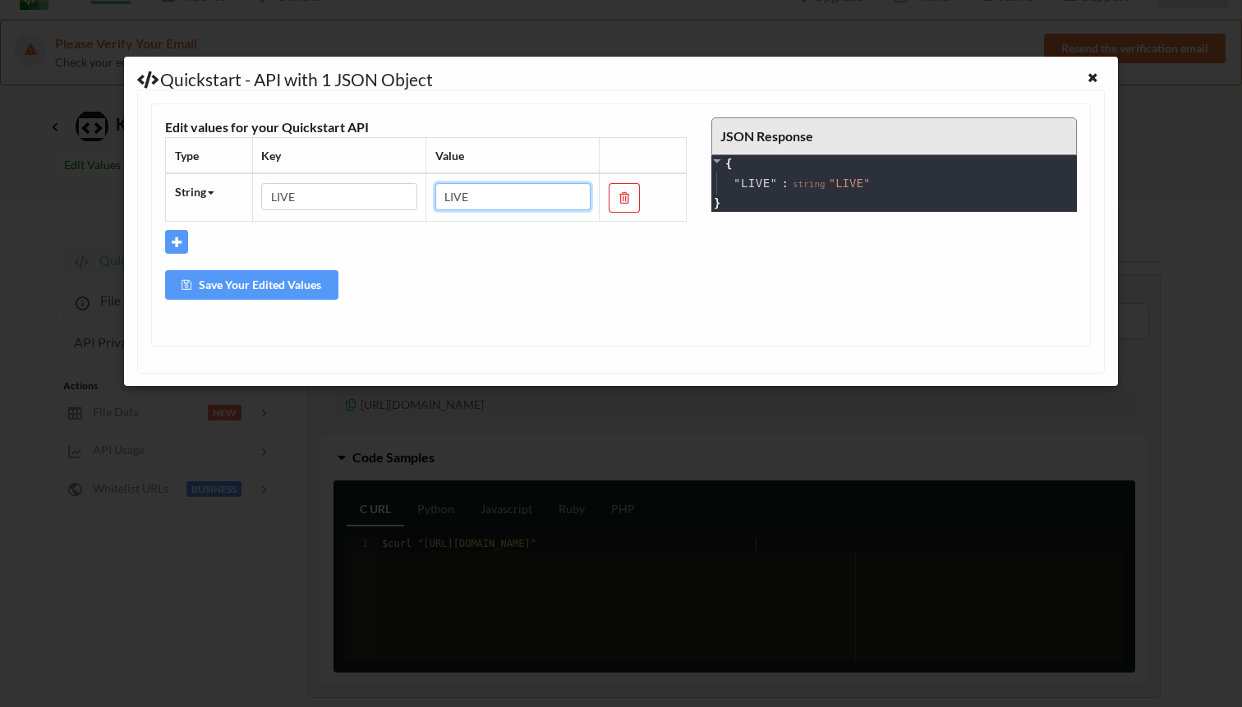
type input "LIVE"
click at [242, 288] on button "Save Your Edited Values" at bounding box center [251, 285] width 173 height 30
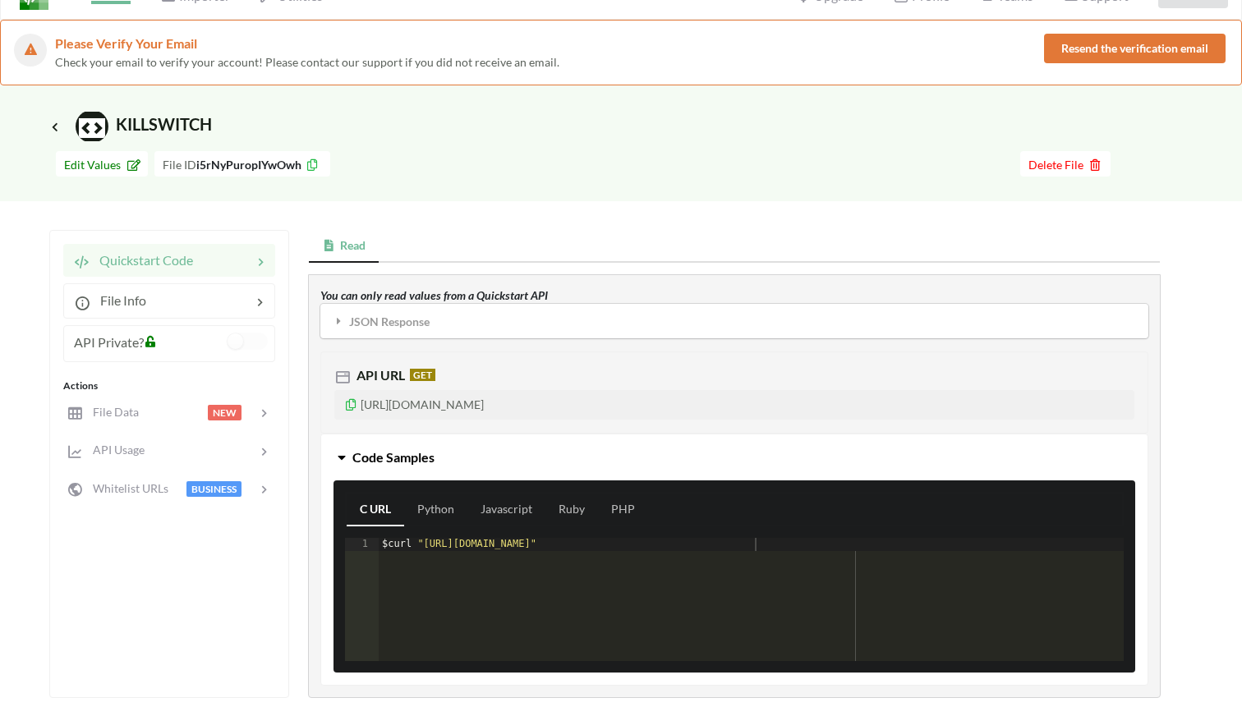
click at [55, 136] on h3 "Icon Link KILLSWITCH" at bounding box center [130, 126] width 163 height 33
click at [53, 130] on icon at bounding box center [55, 126] width 15 height 13
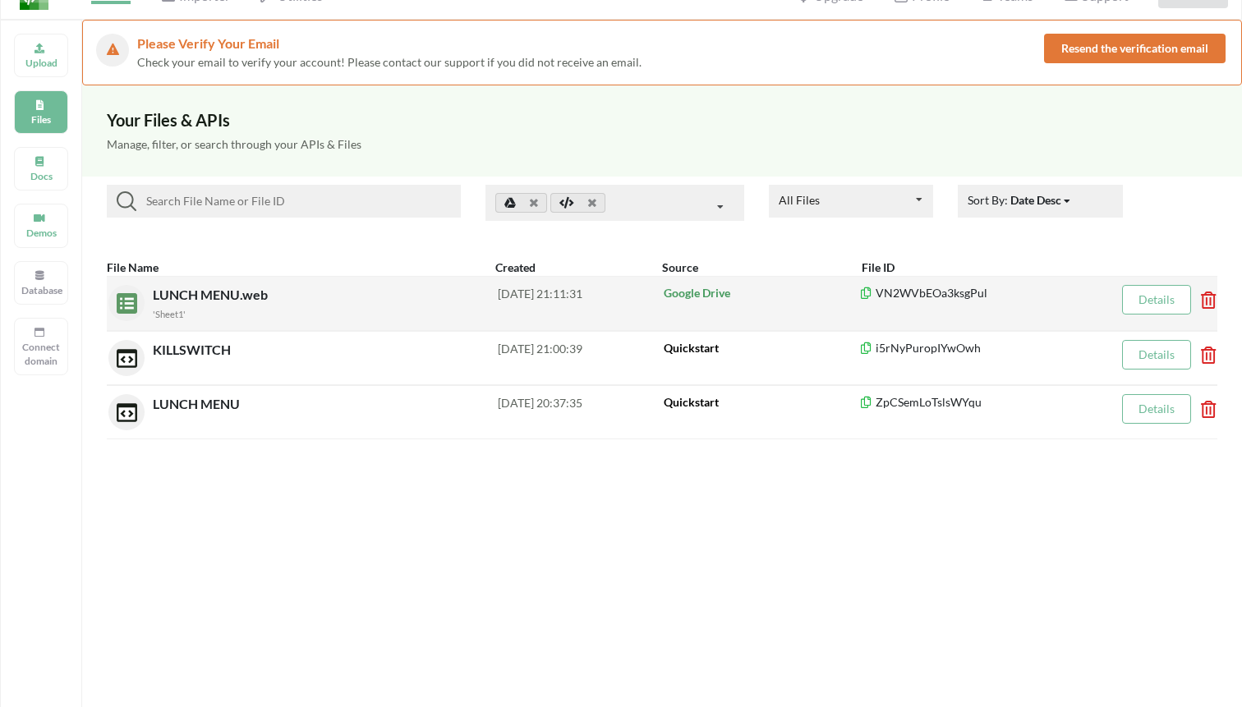
click at [212, 283] on div "LUNCH MENU.web 'Sheet1' [DATE] 21:11:31 Google Drive VN2WVbEOa3ksgPul Details" at bounding box center [662, 303] width 1111 height 55
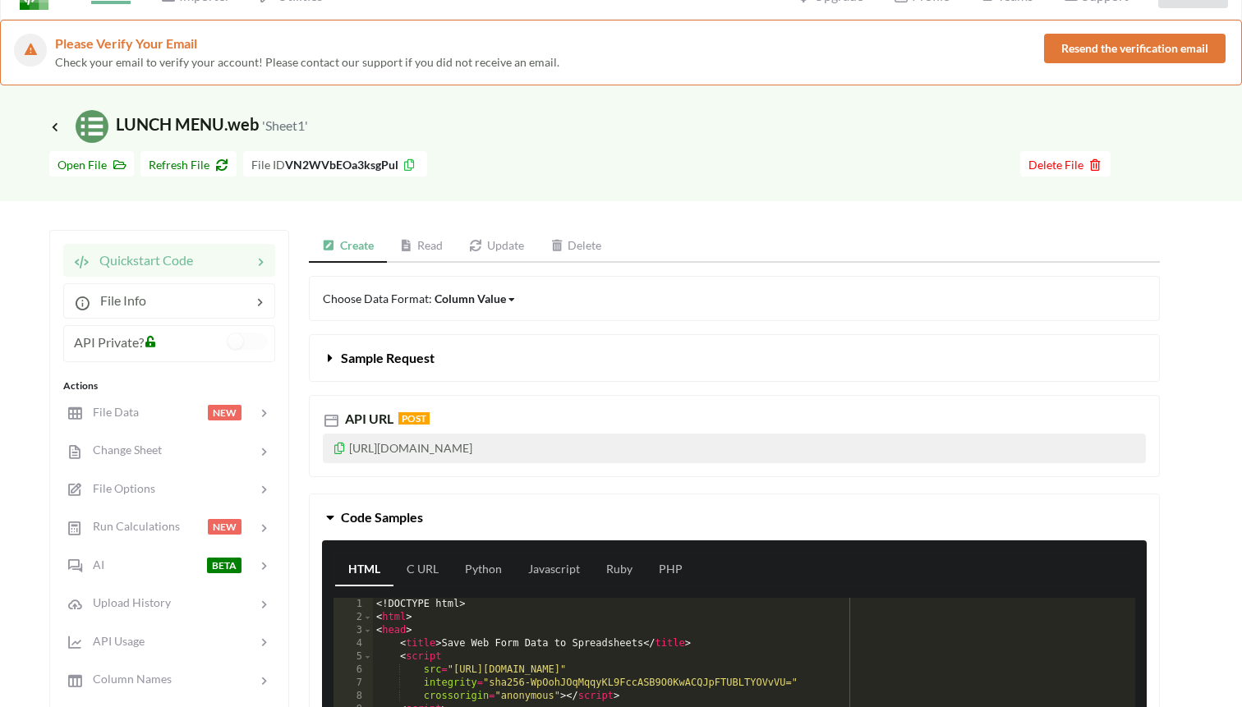
click at [417, 248] on link "Read" at bounding box center [422, 246] width 70 height 33
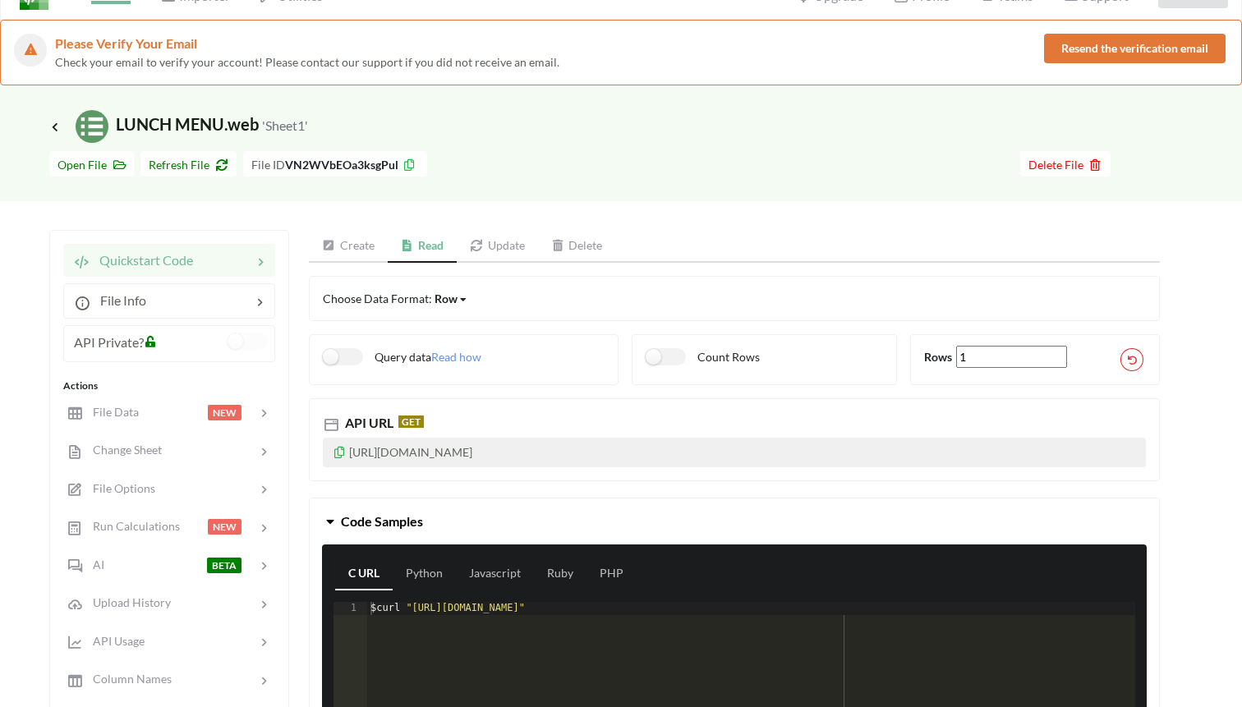
click at [355, 256] on link "Create" at bounding box center [348, 246] width 79 height 33
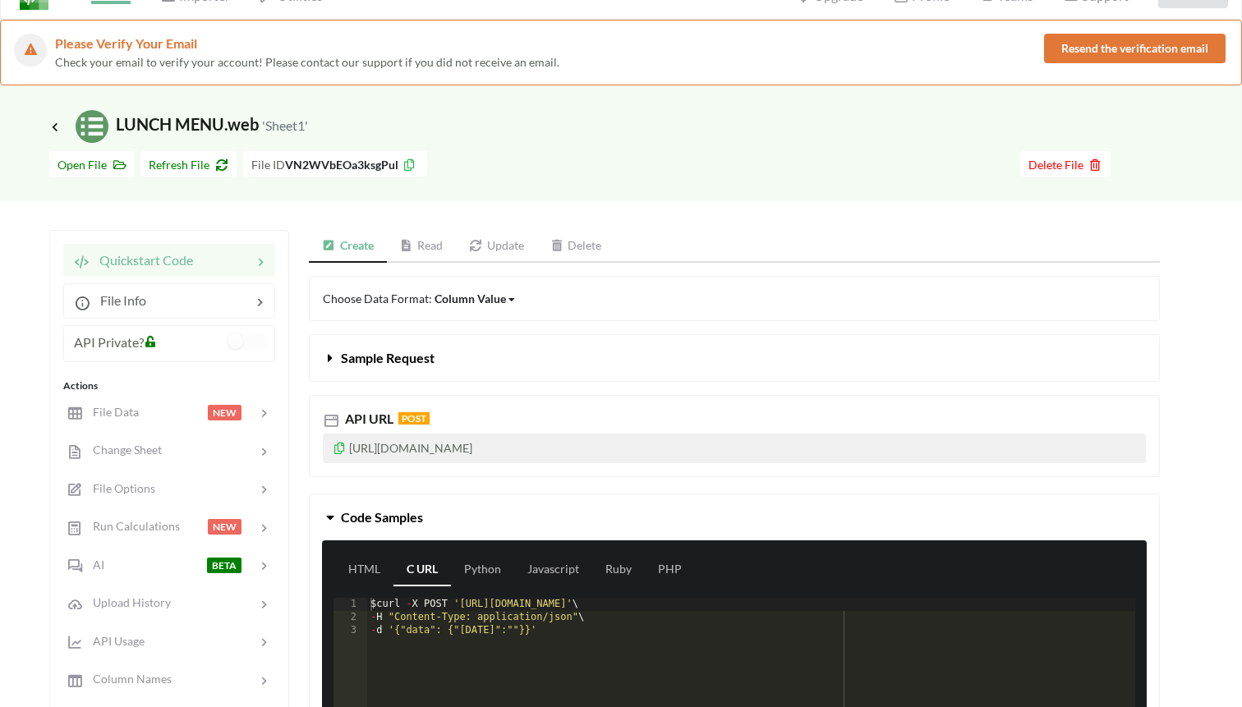
click at [415, 244] on link "Read" at bounding box center [422, 246] width 70 height 33
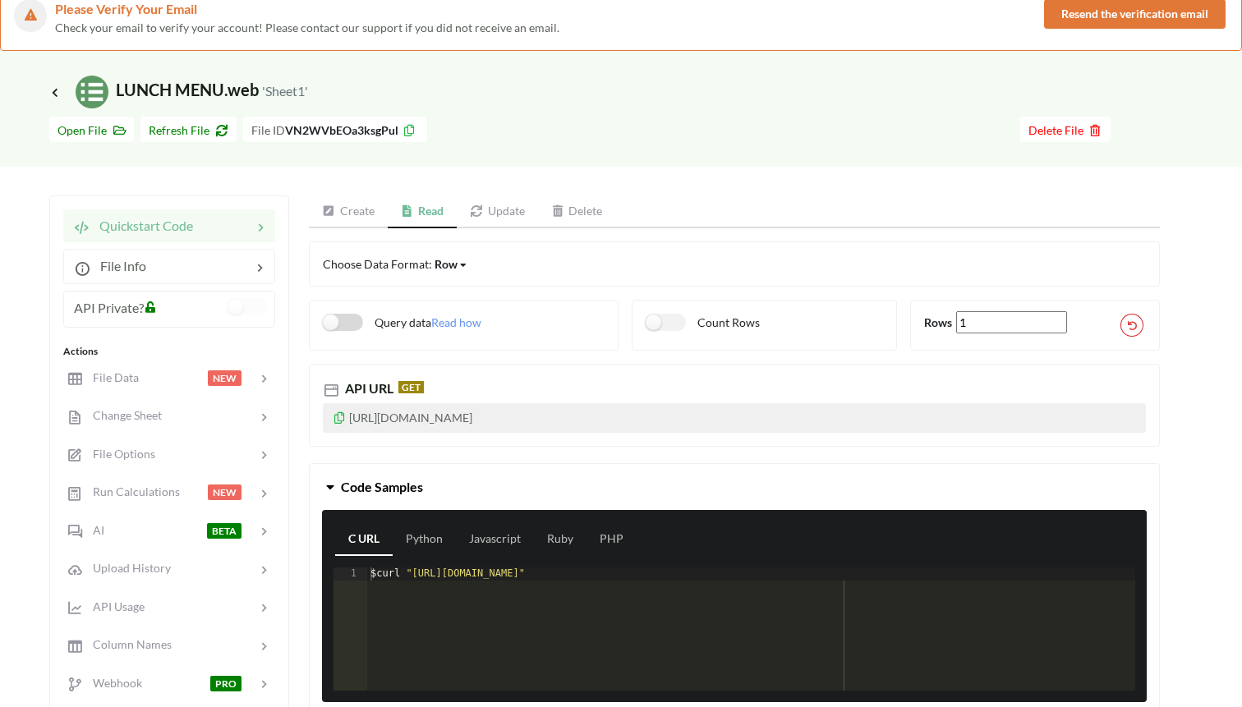
scroll to position [76, 0]
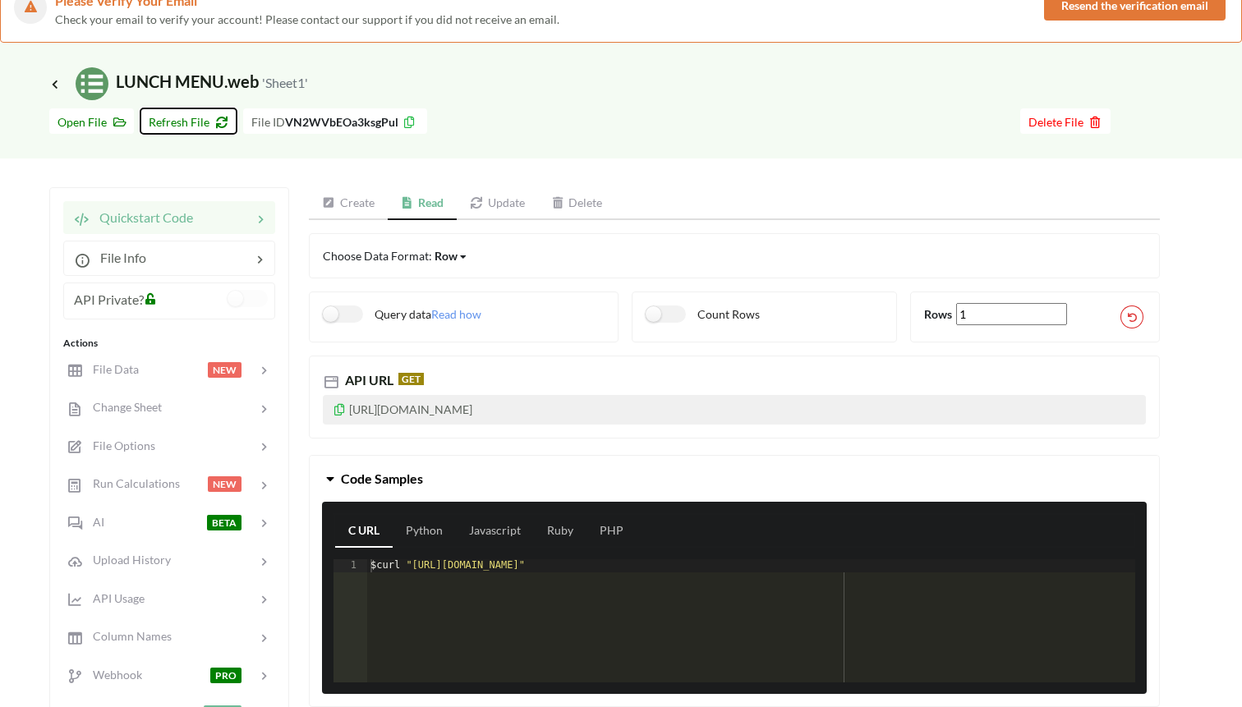
click at [186, 118] on span "Refresh File" at bounding box center [189, 122] width 80 height 14
click at [162, 124] on span "Refresh File" at bounding box center [189, 122] width 80 height 14
click at [187, 115] on span "Refresh File" at bounding box center [189, 122] width 80 height 14
click at [181, 117] on span "Refresh File" at bounding box center [189, 122] width 80 height 14
click at [171, 121] on span "Refresh File" at bounding box center [189, 122] width 80 height 14
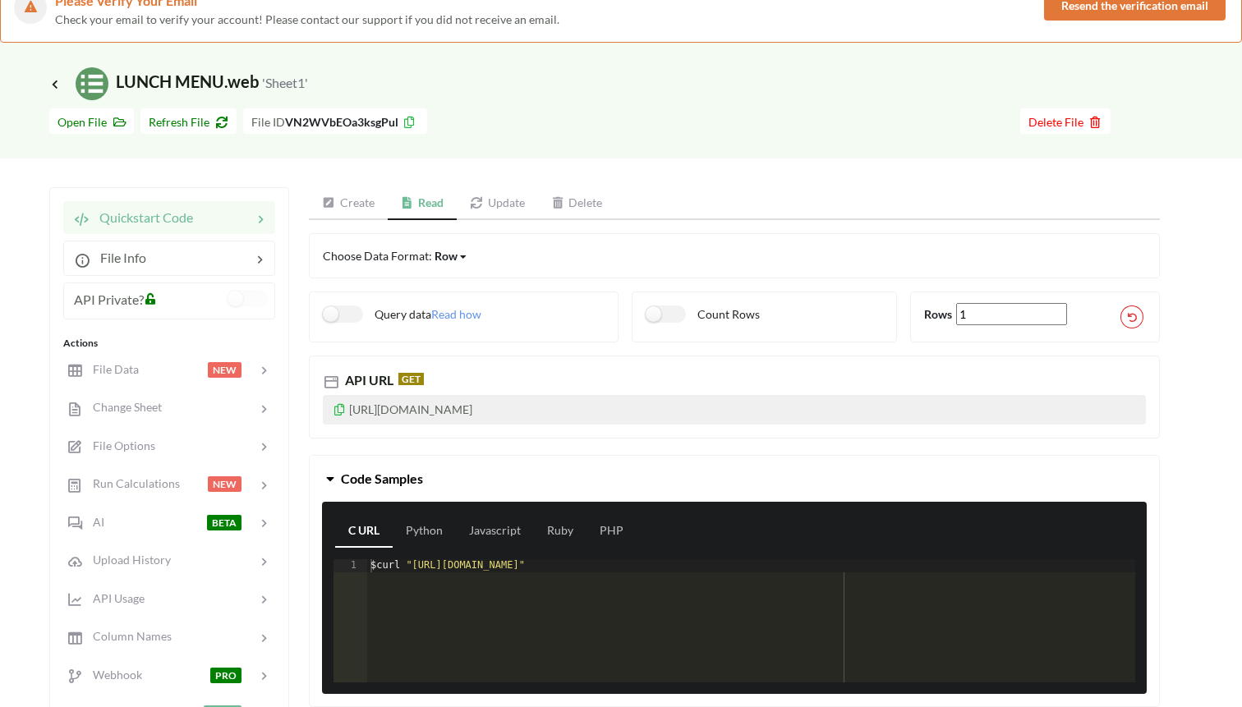
click at [342, 409] on icon at bounding box center [340, 408] width 14 height 12
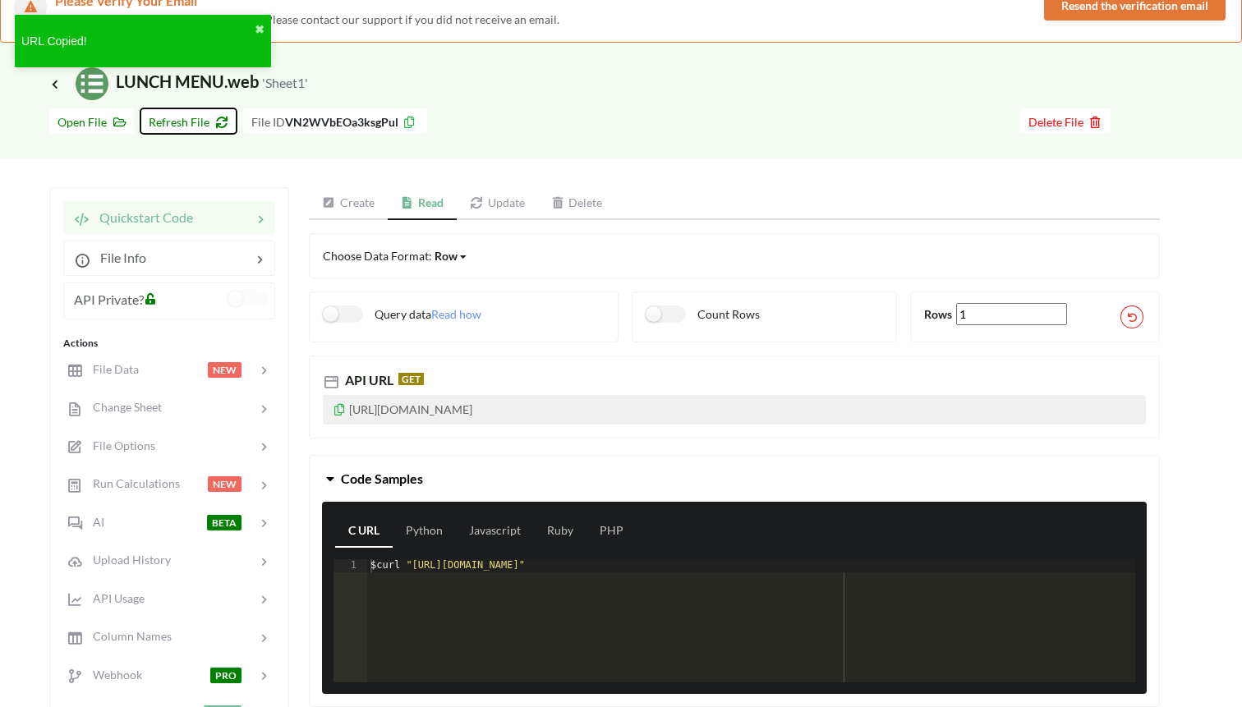
click at [186, 120] on span "Refresh File" at bounding box center [189, 122] width 80 height 14
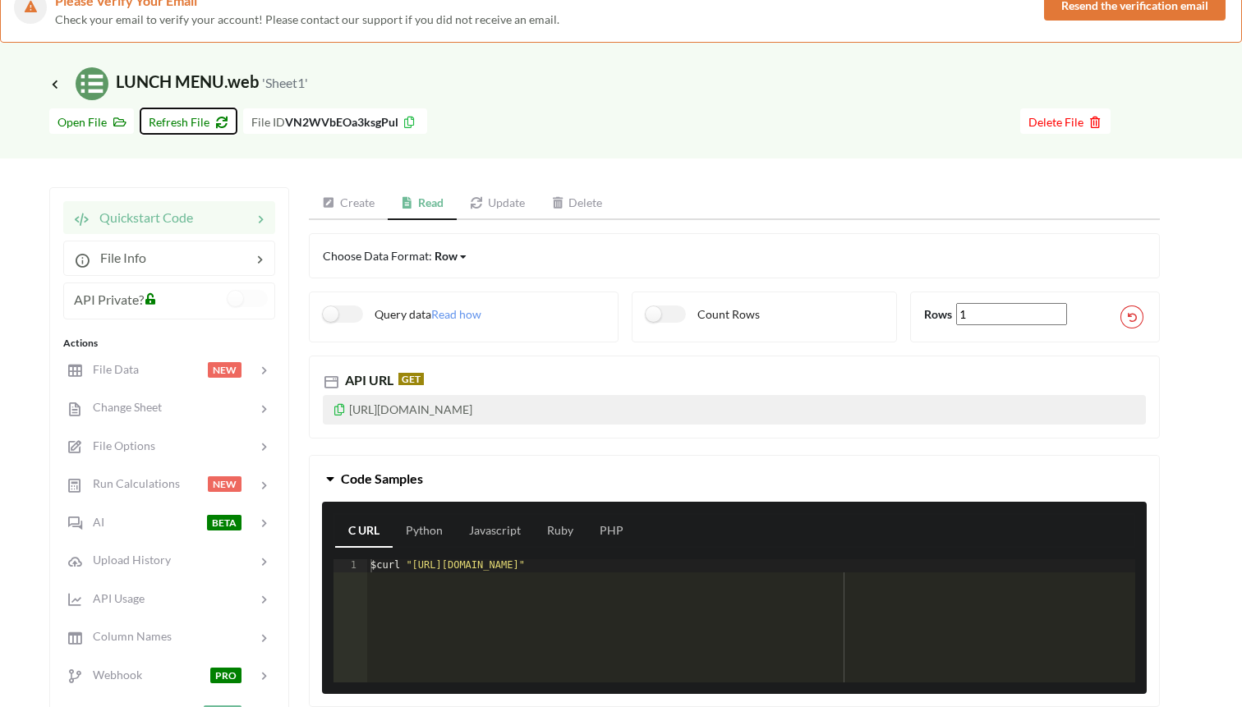
click at [200, 120] on span "Refresh File" at bounding box center [189, 122] width 80 height 14
click at [201, 118] on span "Refresh File" at bounding box center [189, 122] width 80 height 14
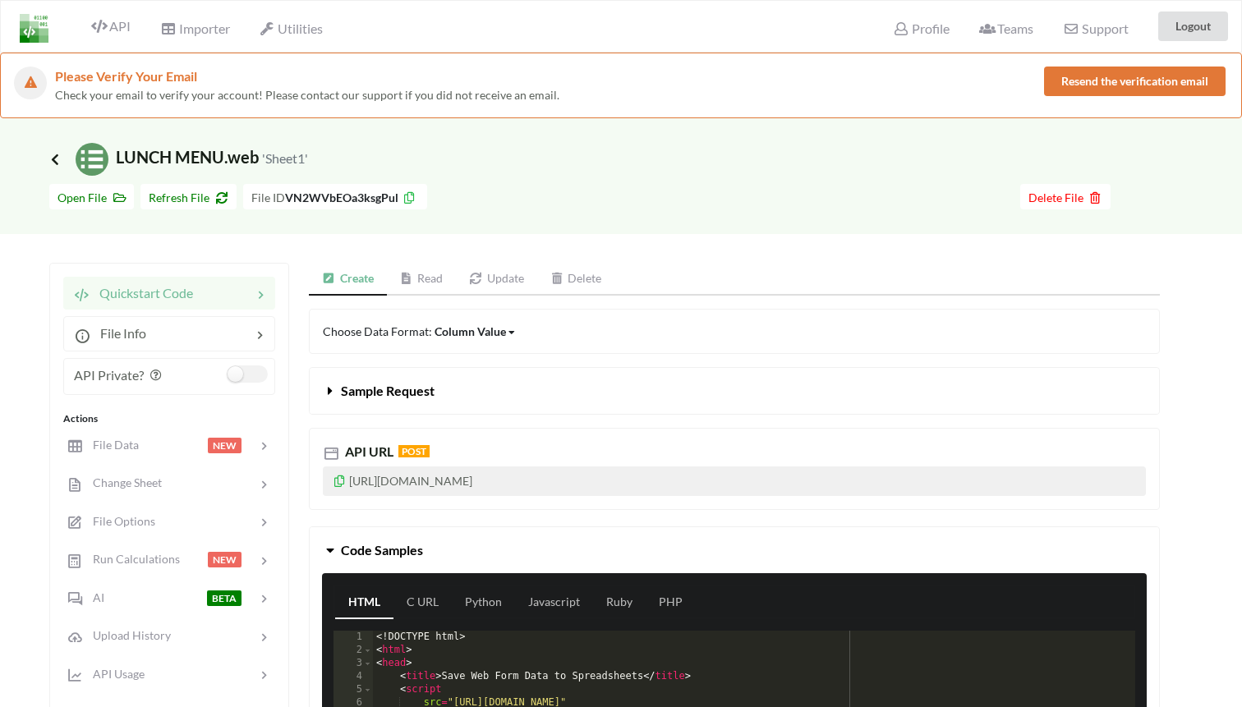
click at [58, 158] on icon at bounding box center [55, 159] width 15 height 13
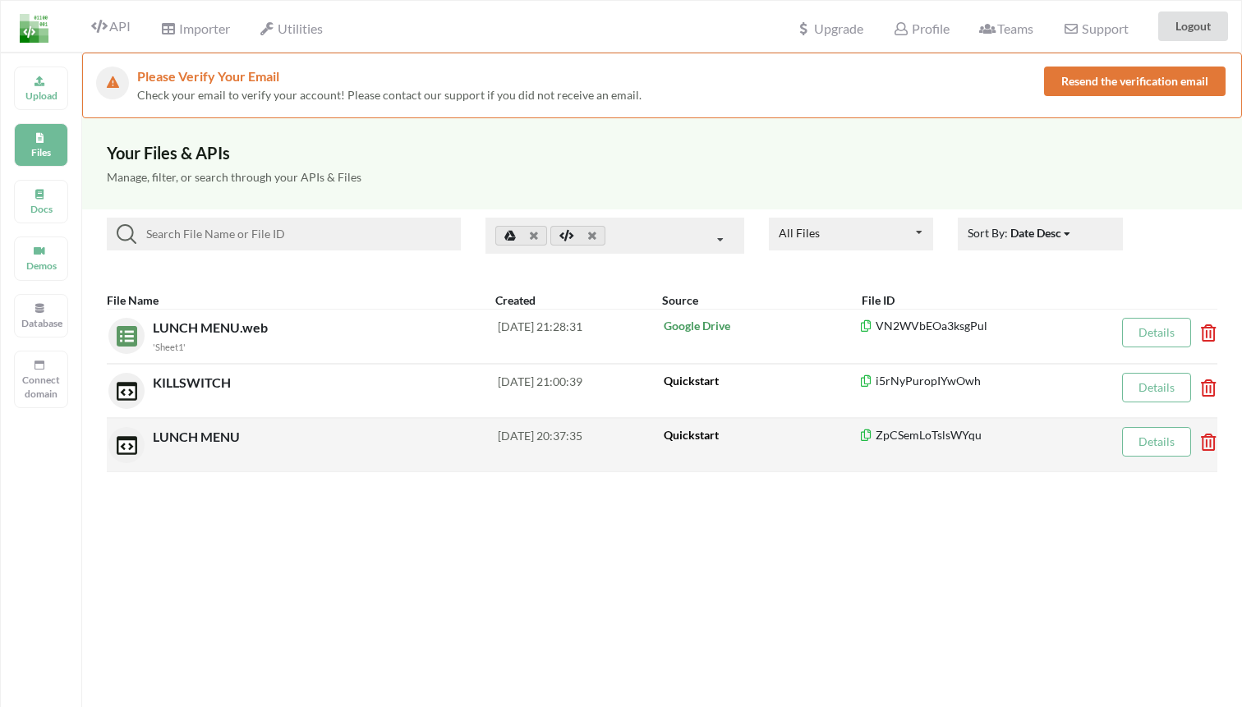
click at [203, 449] on div "LUNCH MENU" at bounding box center [325, 445] width 345 height 36
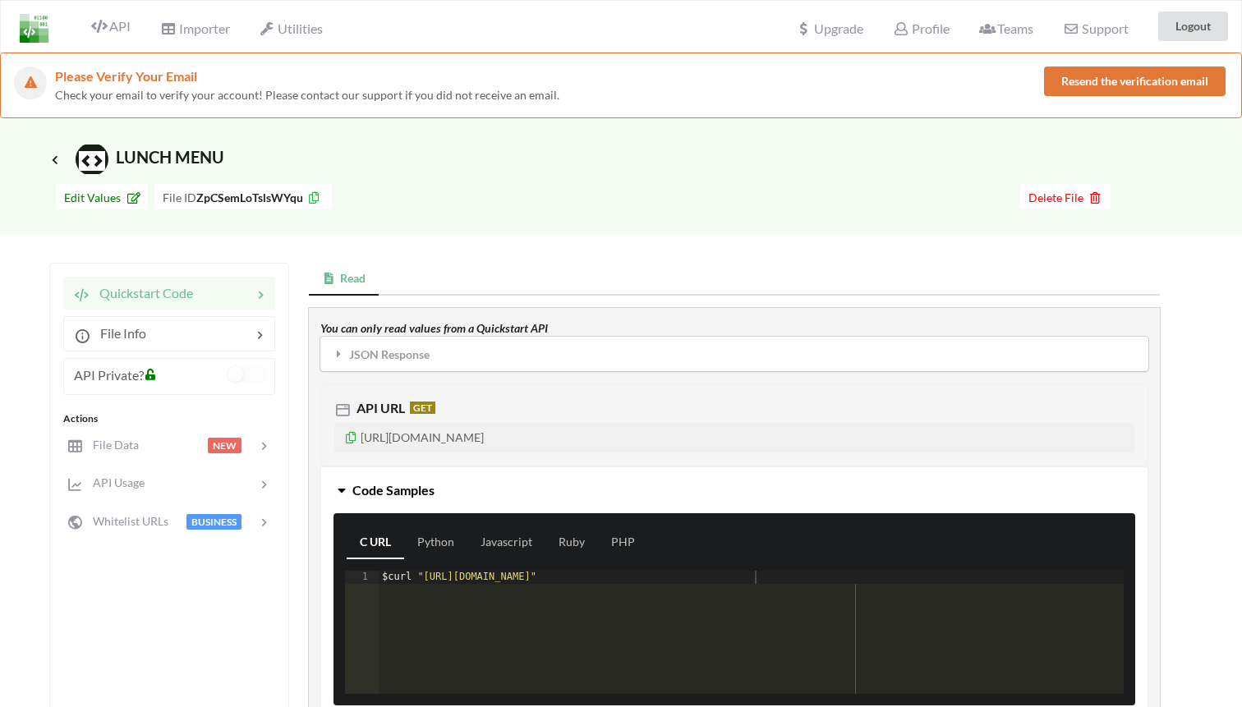
click at [349, 437] on icon at bounding box center [351, 436] width 14 height 12
